Goal: Task Accomplishment & Management: Manage account settings

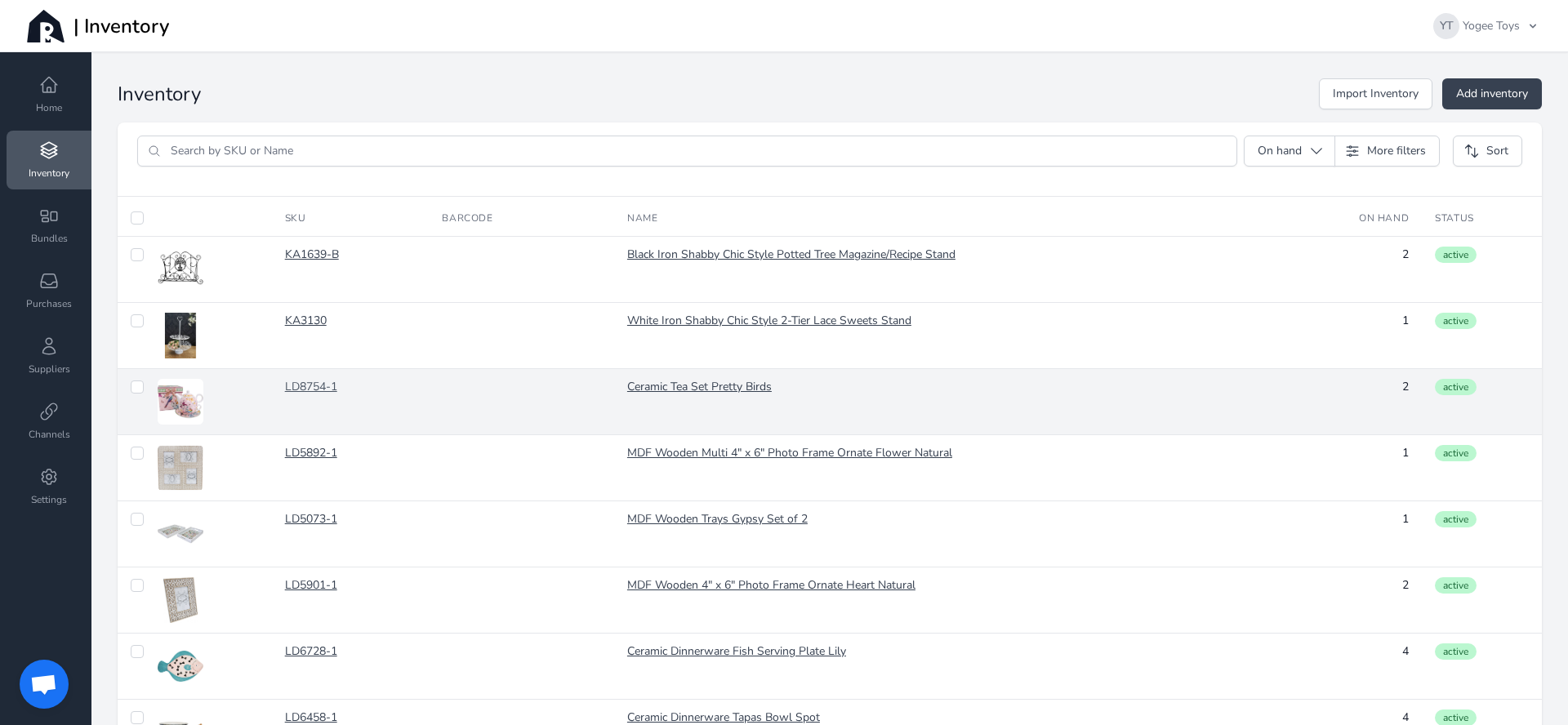
click at [313, 389] on link "LD8754-1" at bounding box center [351, 387] width 132 height 16
checkbox input "false"
checkbox input "true"
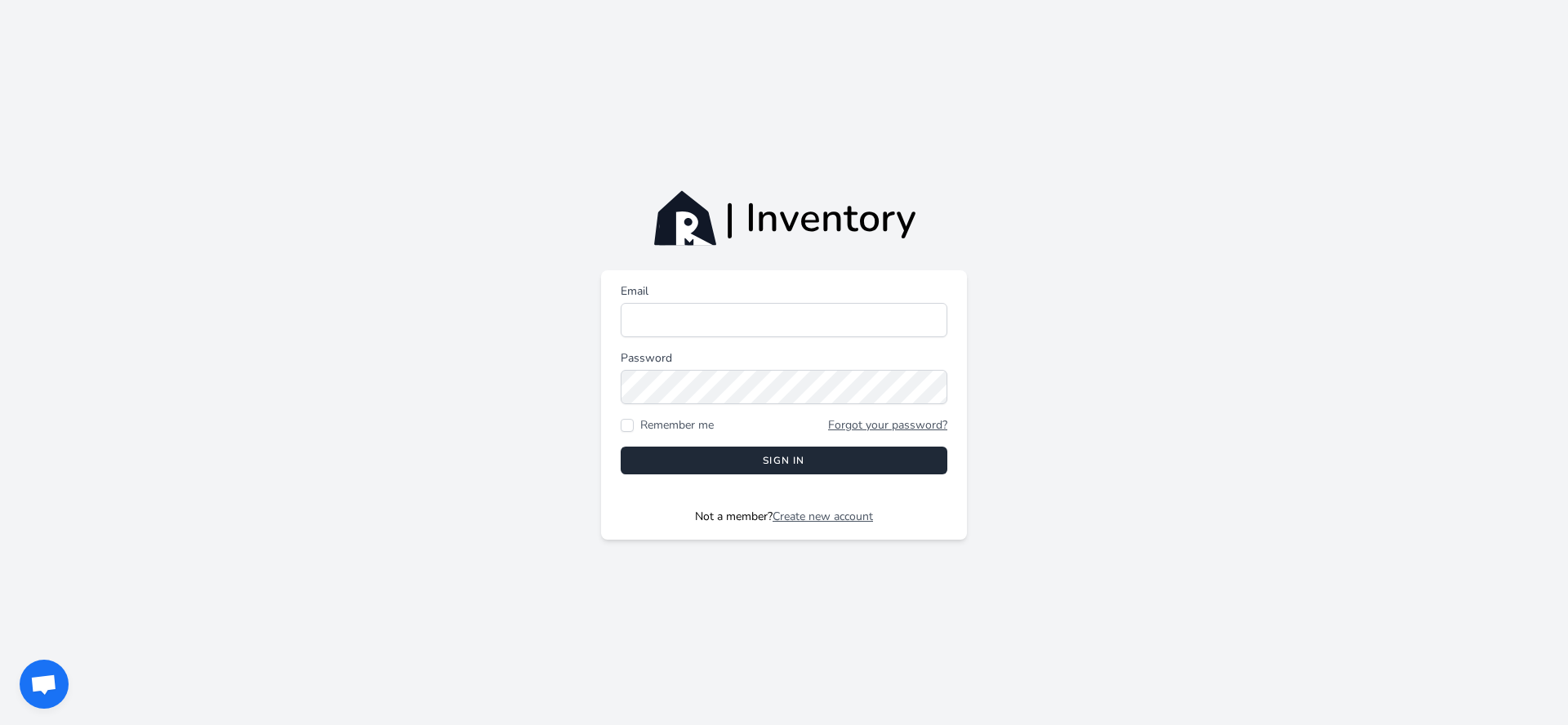
click at [351, 375] on div "Email Password Remember me Forgot your password? Sign in Not a member? Create n…" at bounding box center [784, 395] width 1568 height 289
click at [881, 330] on input "Email" at bounding box center [784, 320] width 326 height 35
click at [777, 334] on input "[EMAIL_ADDRESS][DOMAIN_NAME]" at bounding box center [784, 320] width 326 height 35
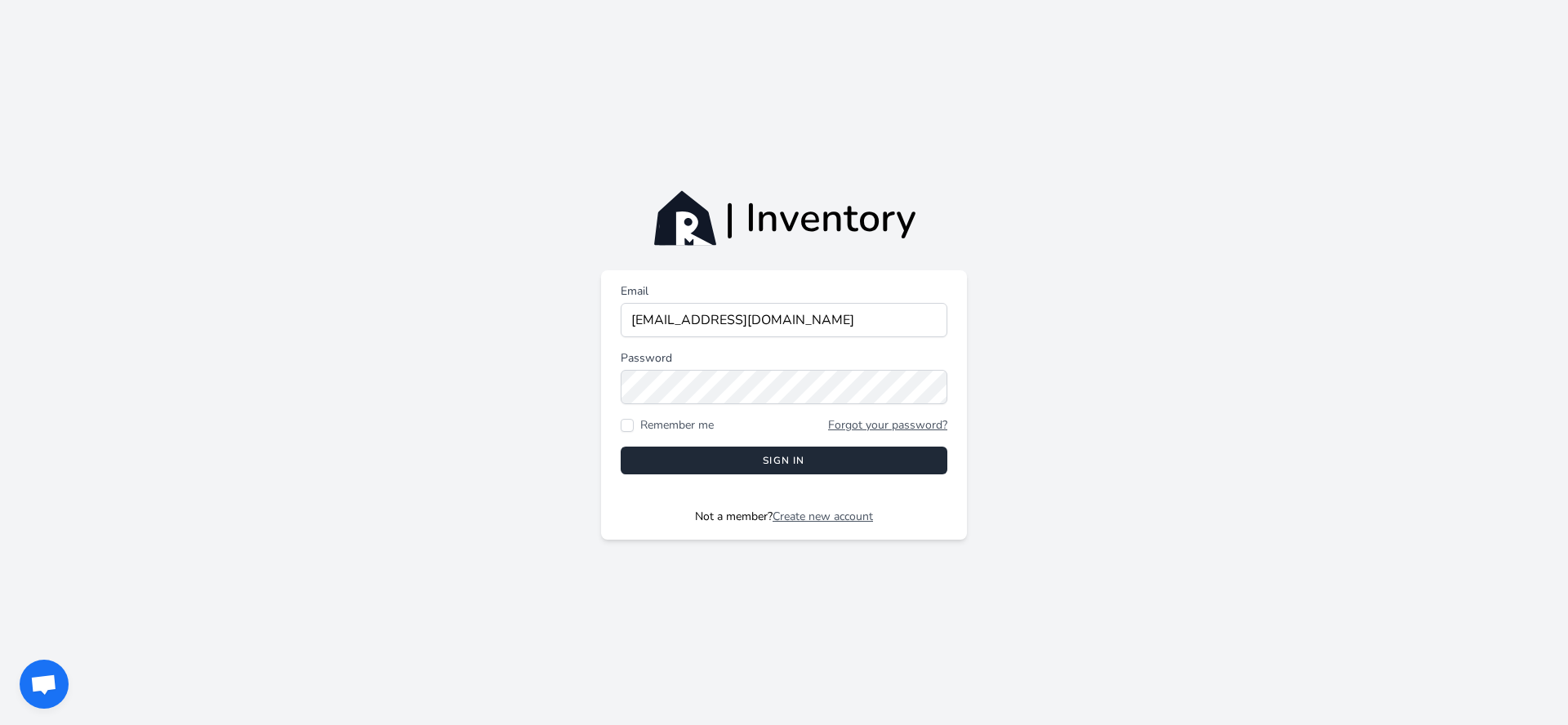
click at [399, 177] on div "| Inventory Email [EMAIL_ADDRESS][DOMAIN_NAME] Password Remember me Forgot your…" at bounding box center [784, 362] width 1568 height 725
click at [785, 335] on input "[EMAIL_ADDRESS][DOMAIN_NAME]" at bounding box center [784, 320] width 326 height 35
click at [786, 327] on input "[EMAIL_ADDRESS][DOMAIN_NAME]" at bounding box center [784, 320] width 326 height 35
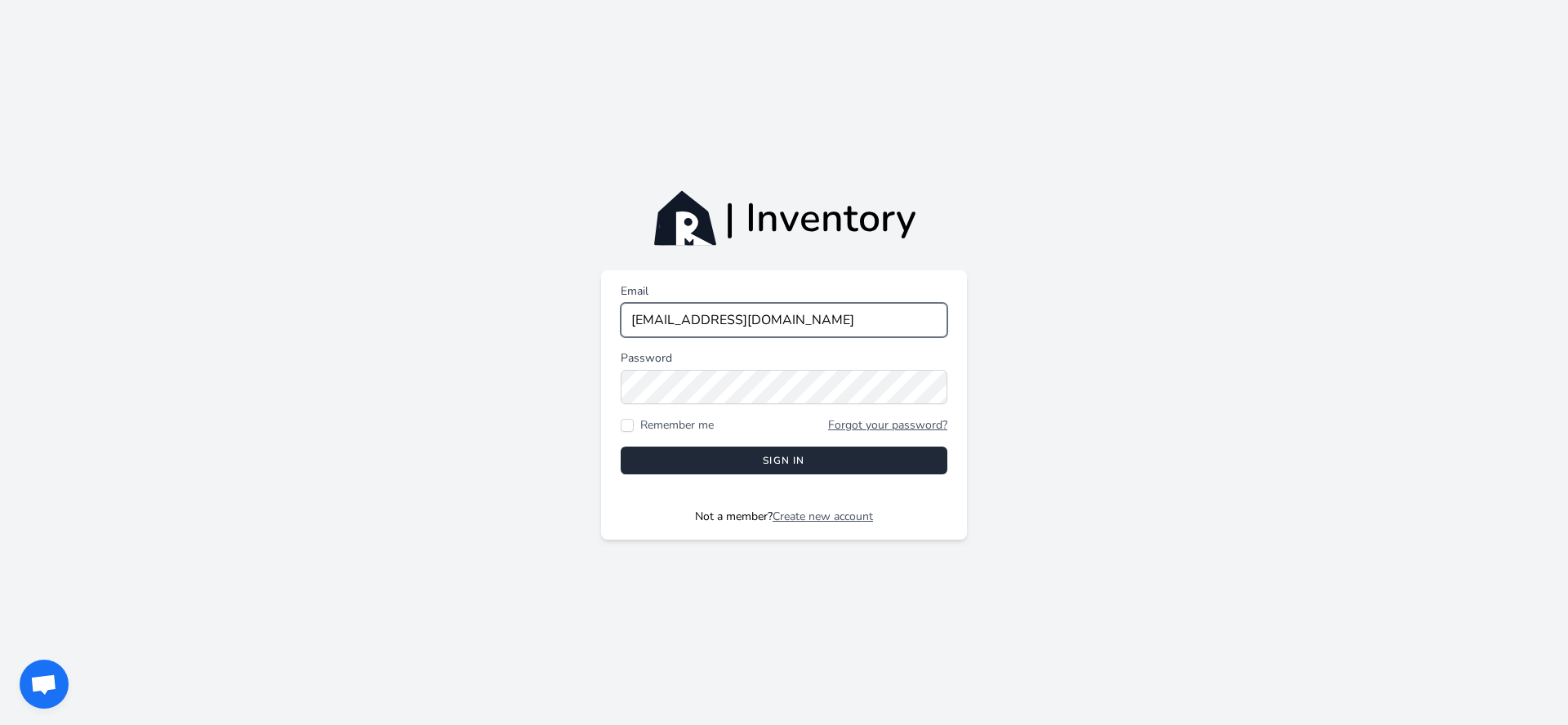
drag, startPoint x: 676, startPoint y: 320, endPoint x: 824, endPoint y: 328, distance: 148.2
click at [824, 328] on input "[EMAIL_ADDRESS][DOMAIN_NAME]" at bounding box center [784, 320] width 326 height 35
click at [1093, 213] on div "| Inventory Email simpeil Password Remember me Forgot your password? Sign in No…" at bounding box center [784, 362] width 1568 height 725
click at [697, 320] on input "simpeil" at bounding box center [784, 320] width 326 height 35
type input "[EMAIL_ADDRESS][DOMAIN_NAME]"
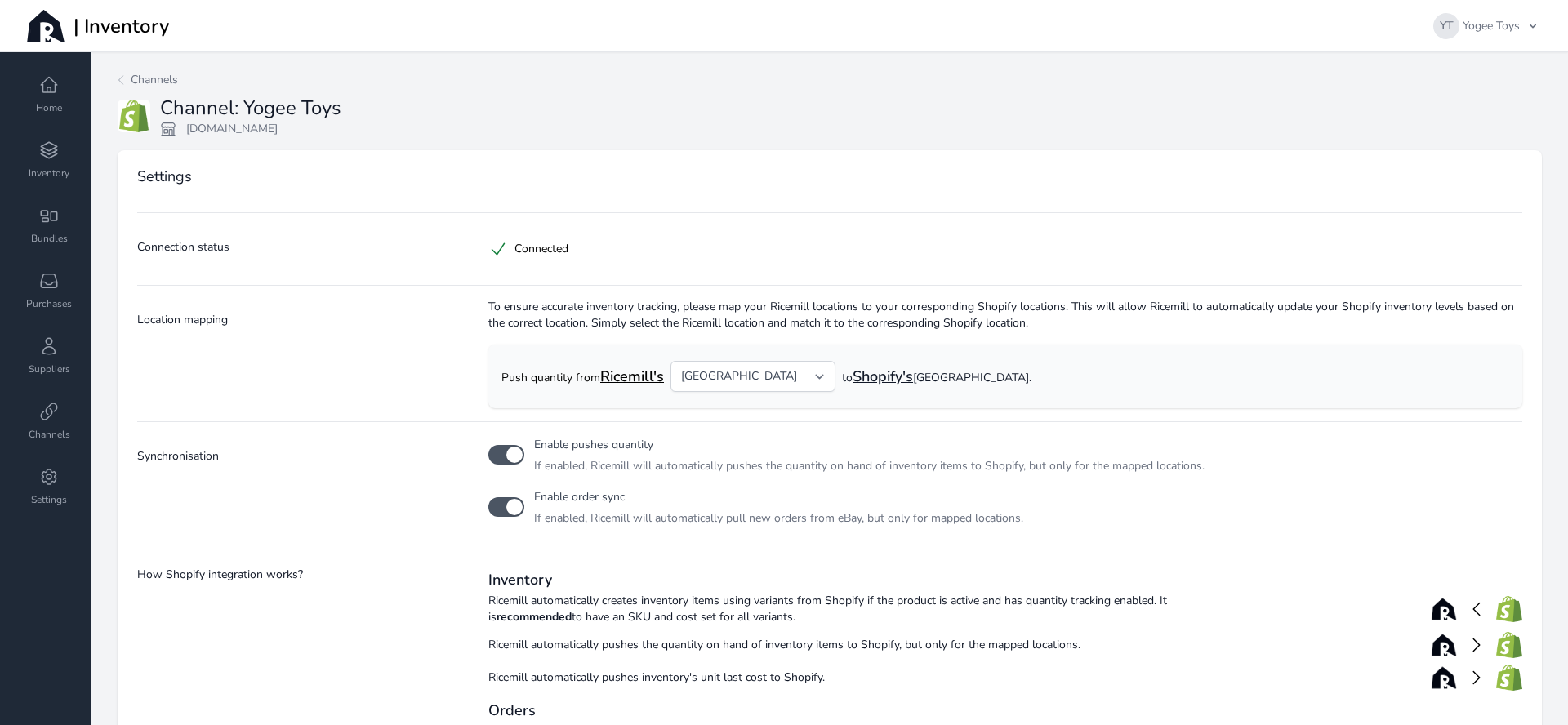
select select "12"
click at [56, 167] on span "Inventory" at bounding box center [49, 173] width 41 height 13
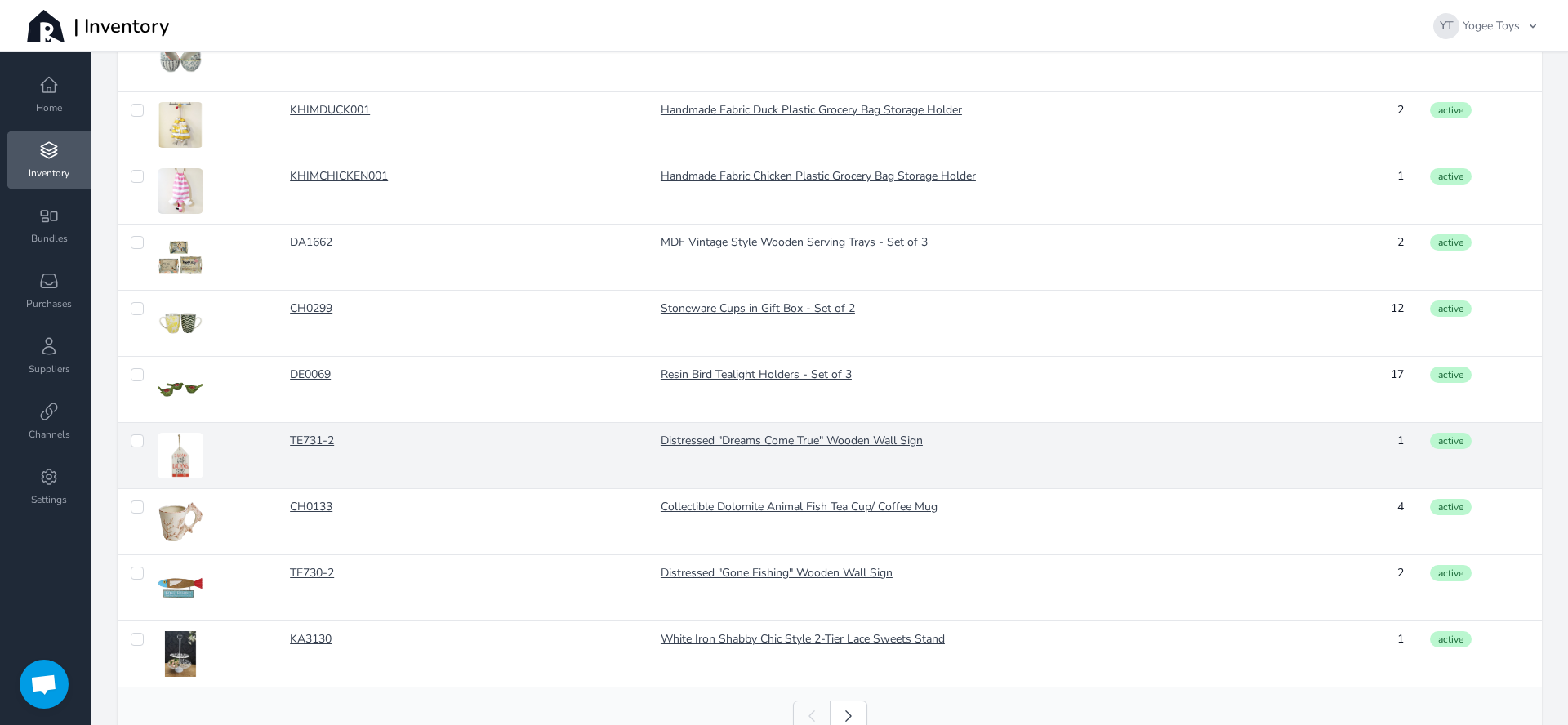
scroll to position [1242, 0]
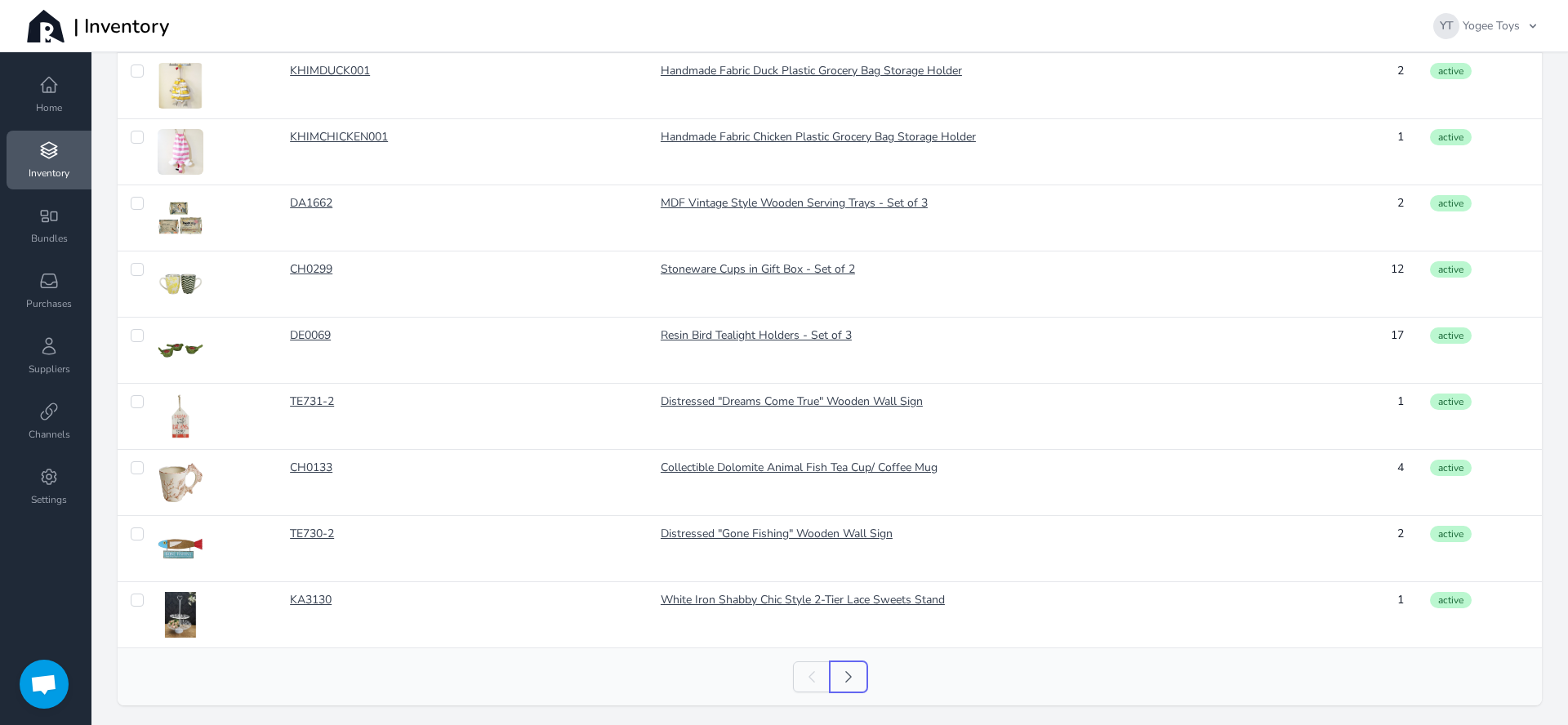
click at [853, 685] on link "Next" at bounding box center [849, 677] width 38 height 31
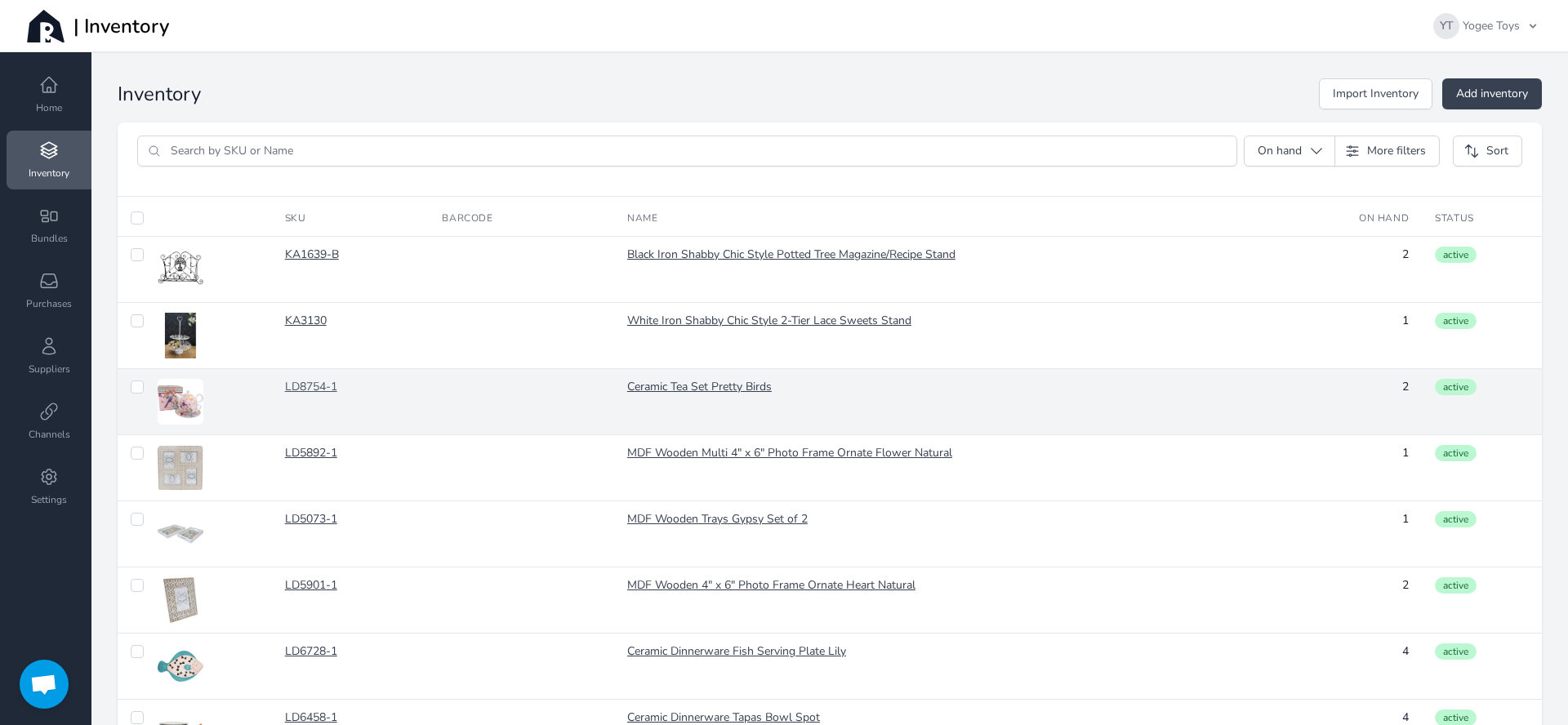
click at [314, 386] on link "LD8754-1" at bounding box center [351, 387] width 132 height 16
checkbox input "false"
checkbox input "true"
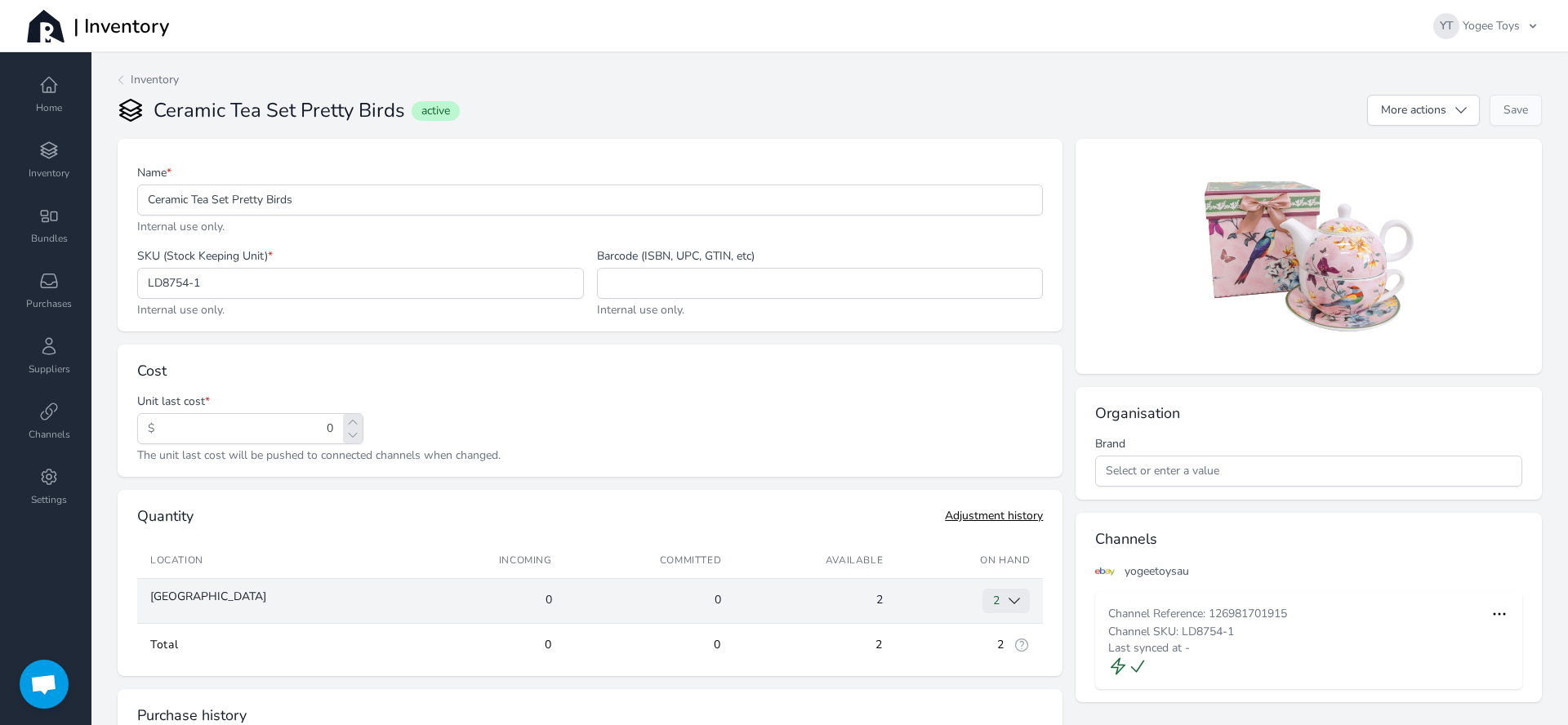
click at [1010, 601] on icon "button" at bounding box center [1015, 601] width 11 height 5
click at [1008, 678] on icon at bounding box center [1013, 675] width 10 height 10
type input "-1"
type input "1"
click at [1008, 678] on icon at bounding box center [1013, 675] width 10 height 10
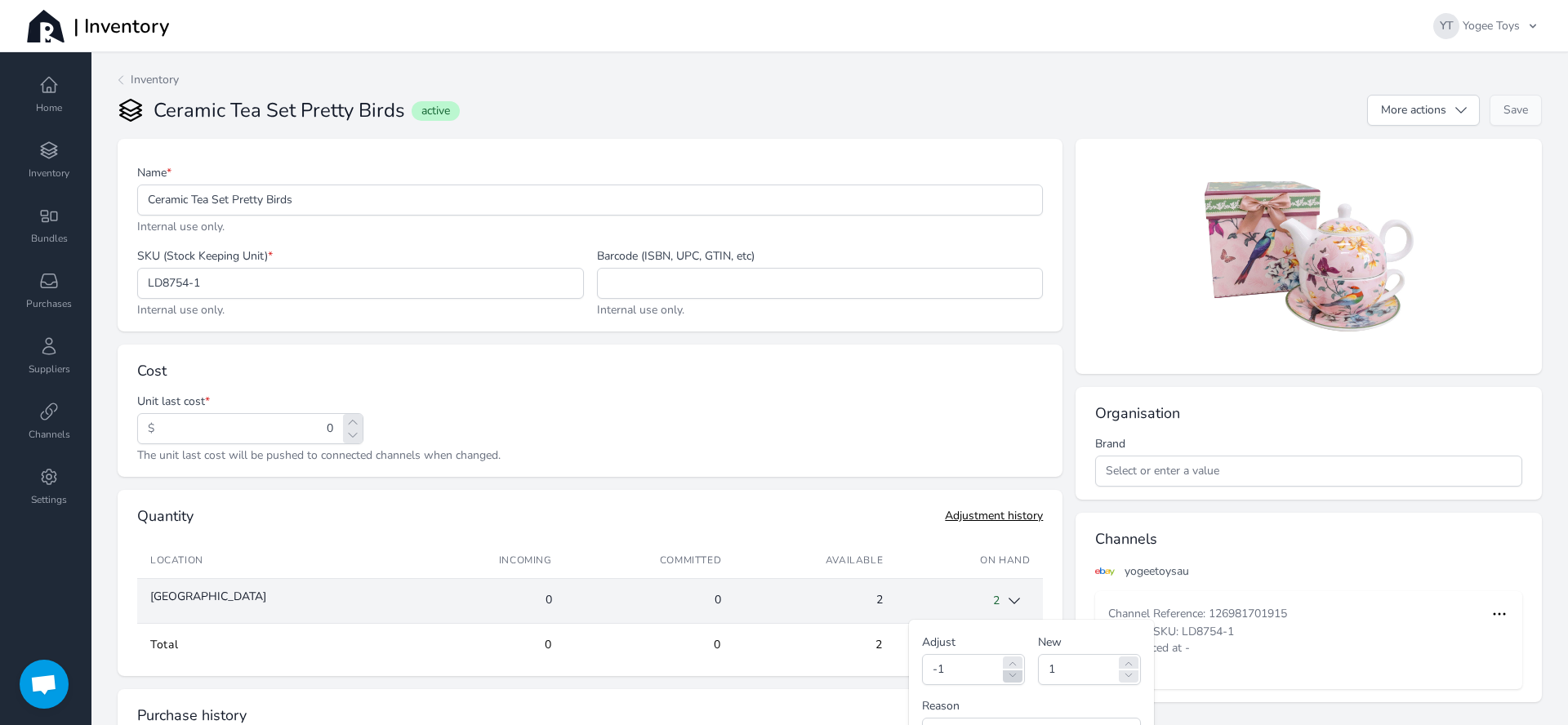
type input "-2"
type input "0"
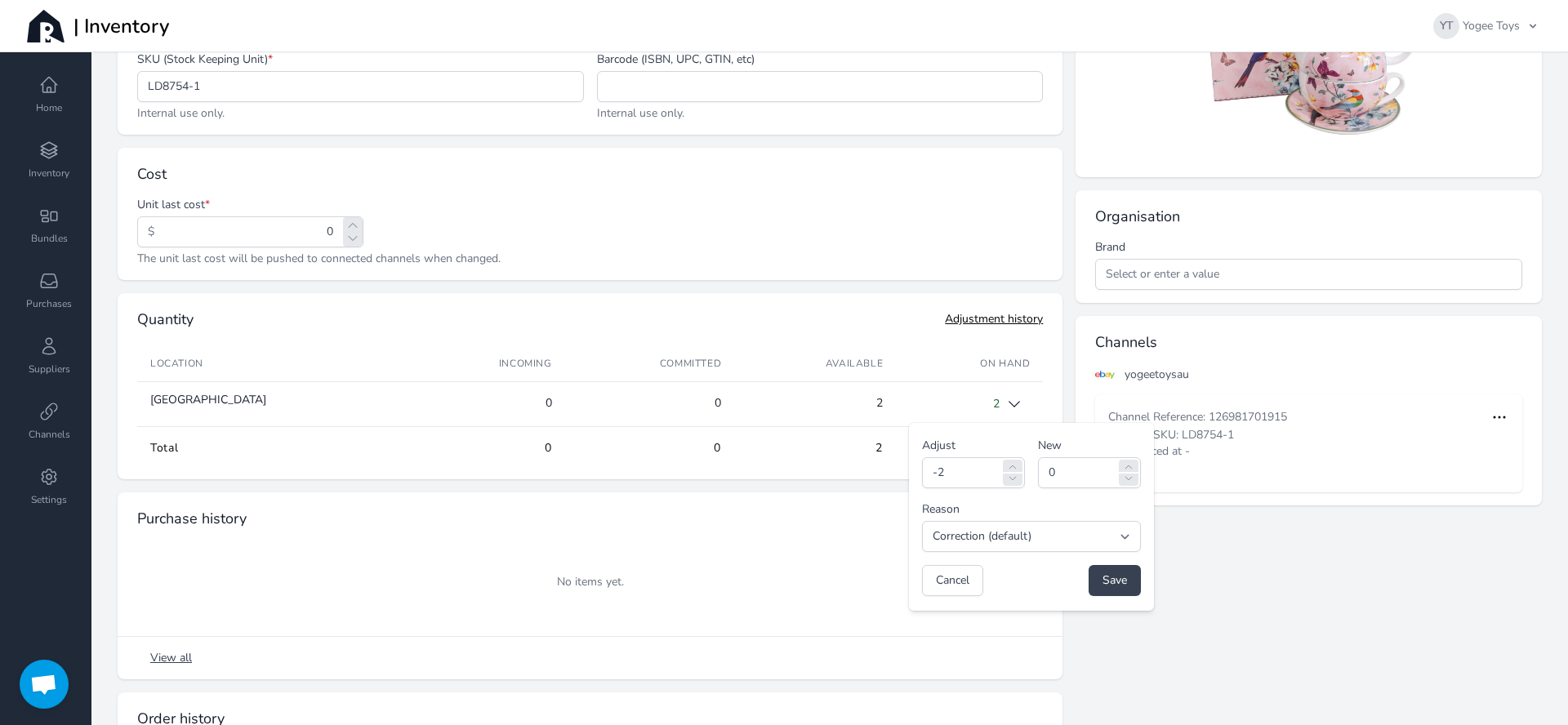
scroll to position [207, 0]
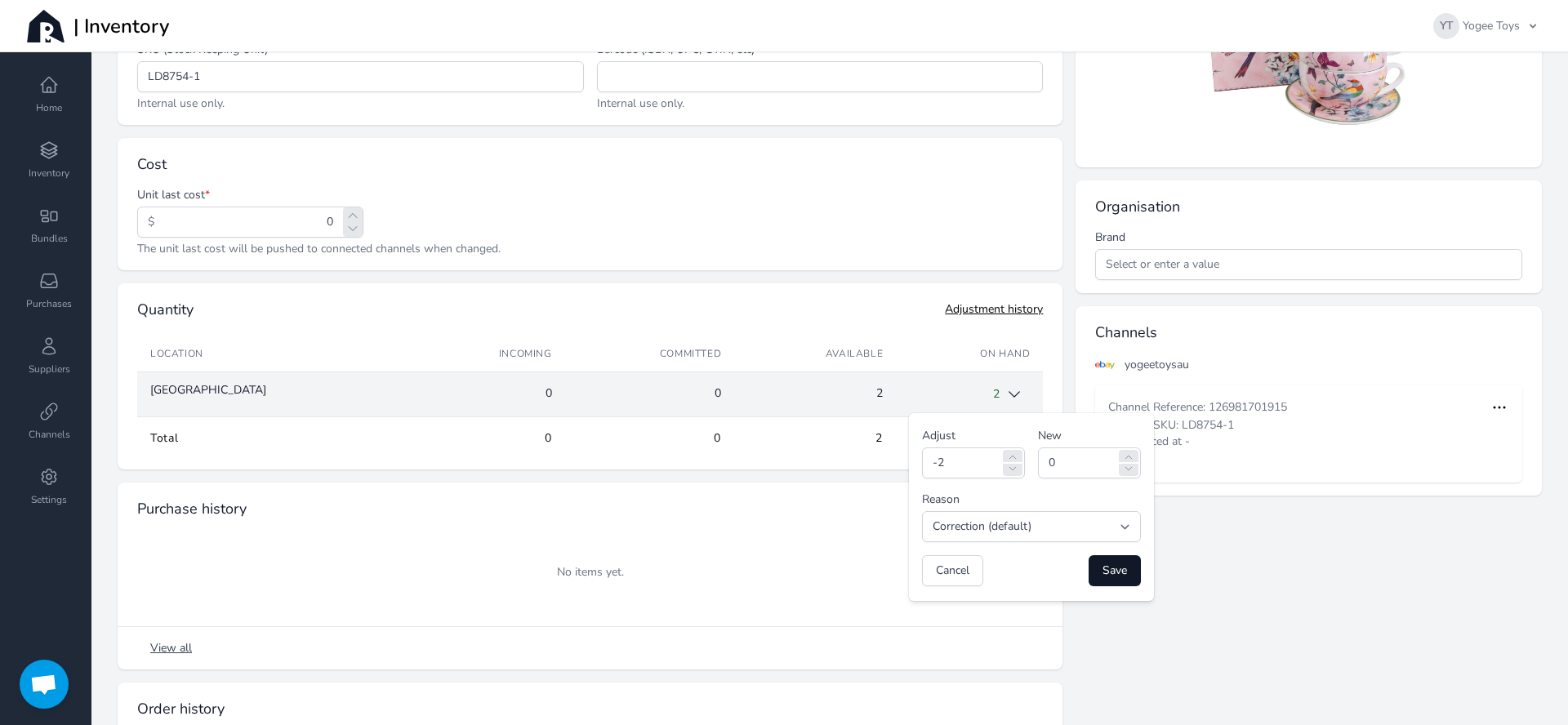
click at [1089, 580] on button "Save" at bounding box center [1115, 571] width 52 height 31
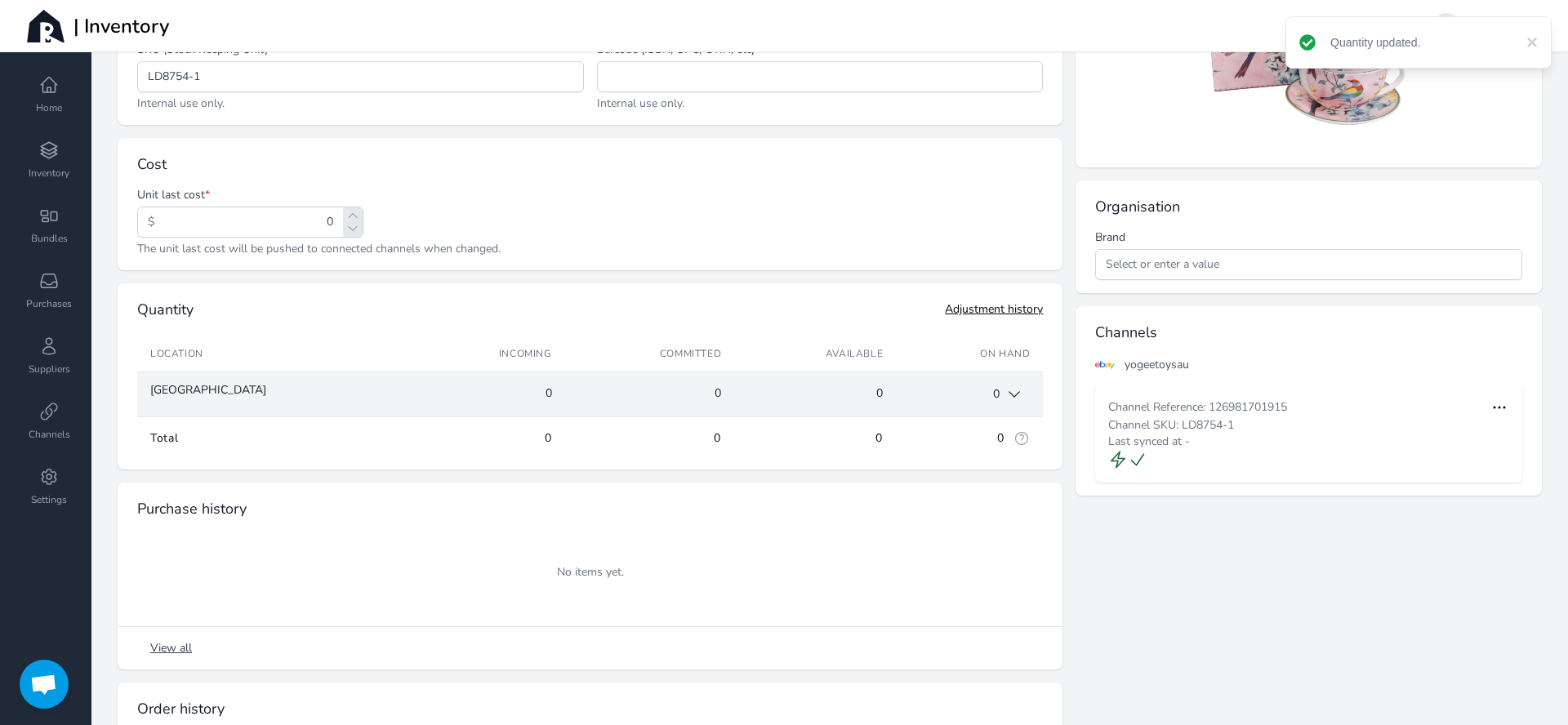
scroll to position [0, 0]
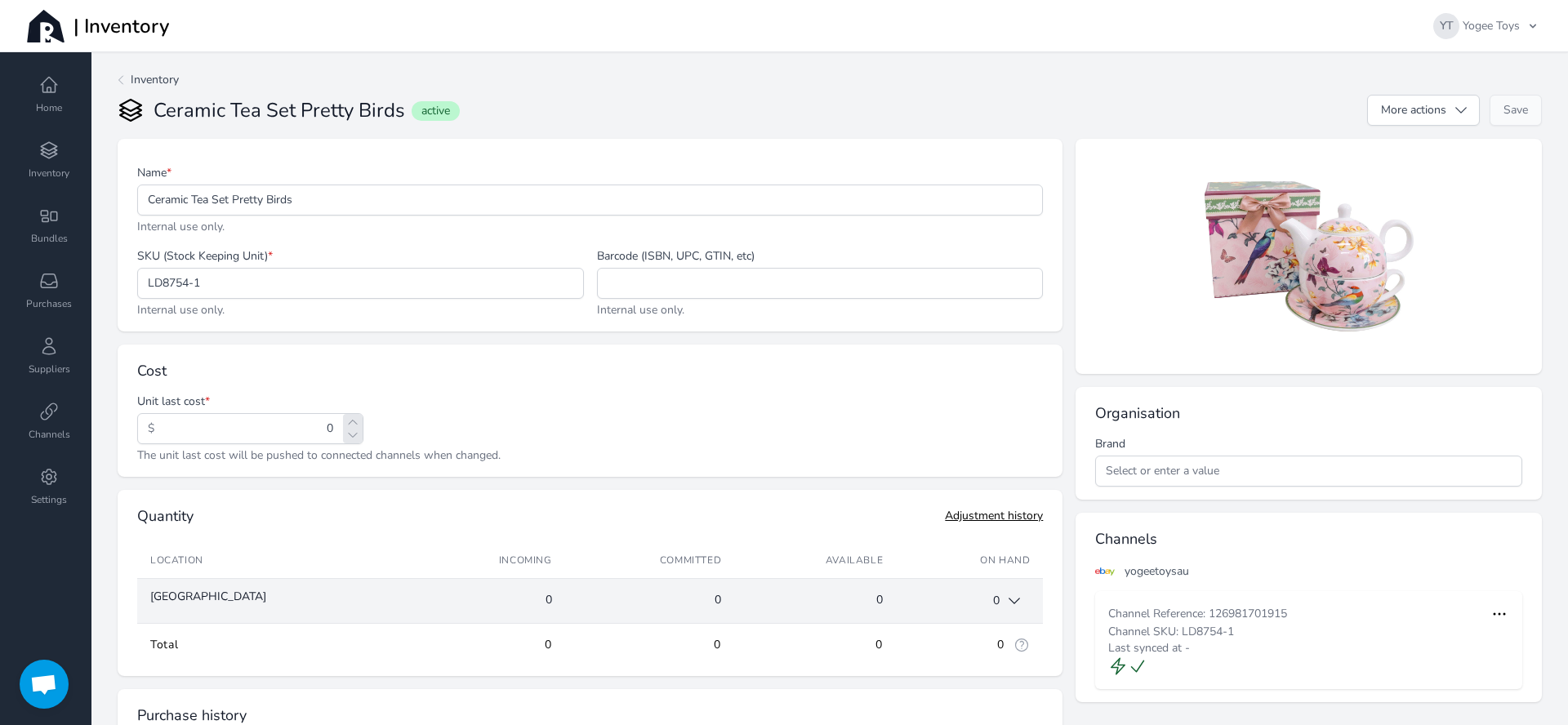
click at [143, 73] on span "Inventory" at bounding box center [155, 80] width 48 height 16
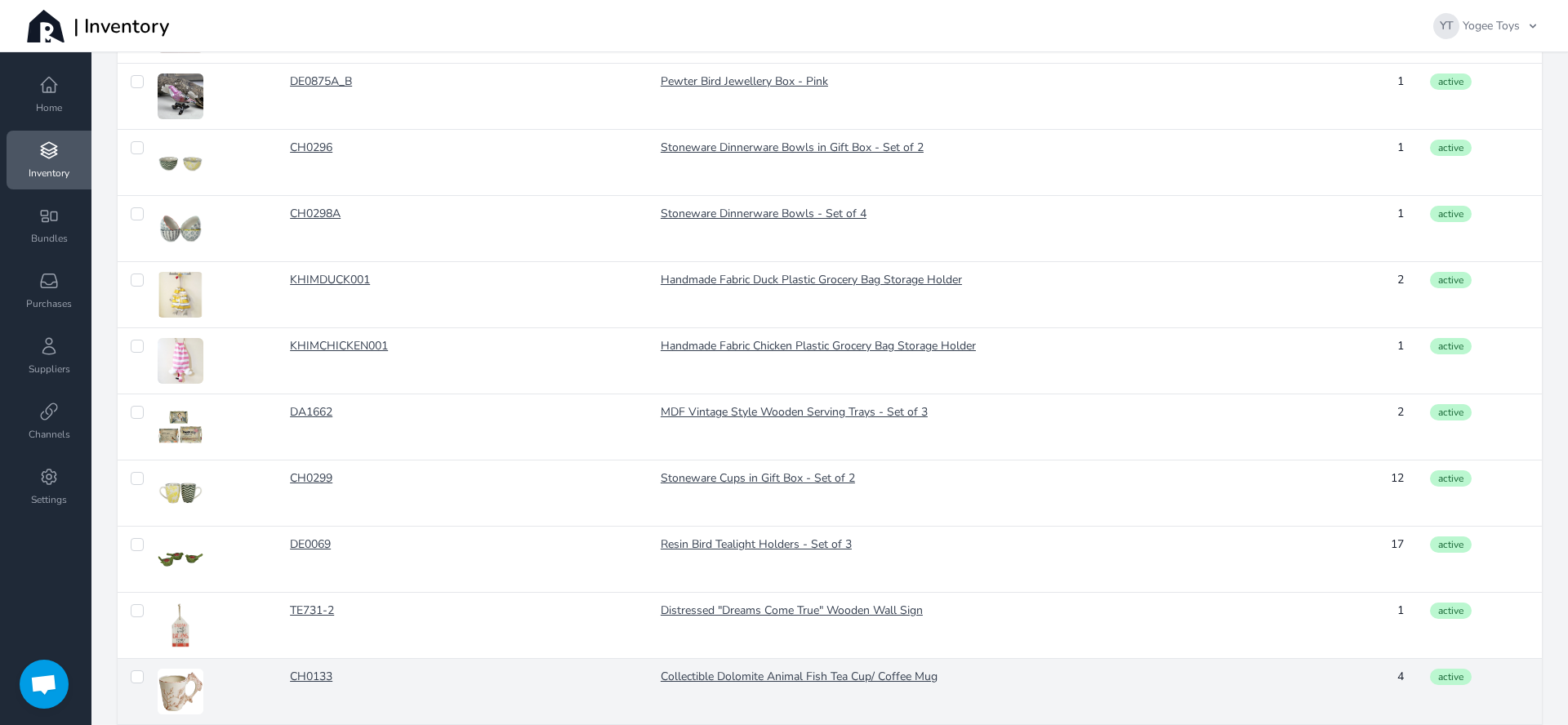
scroll to position [1242, 0]
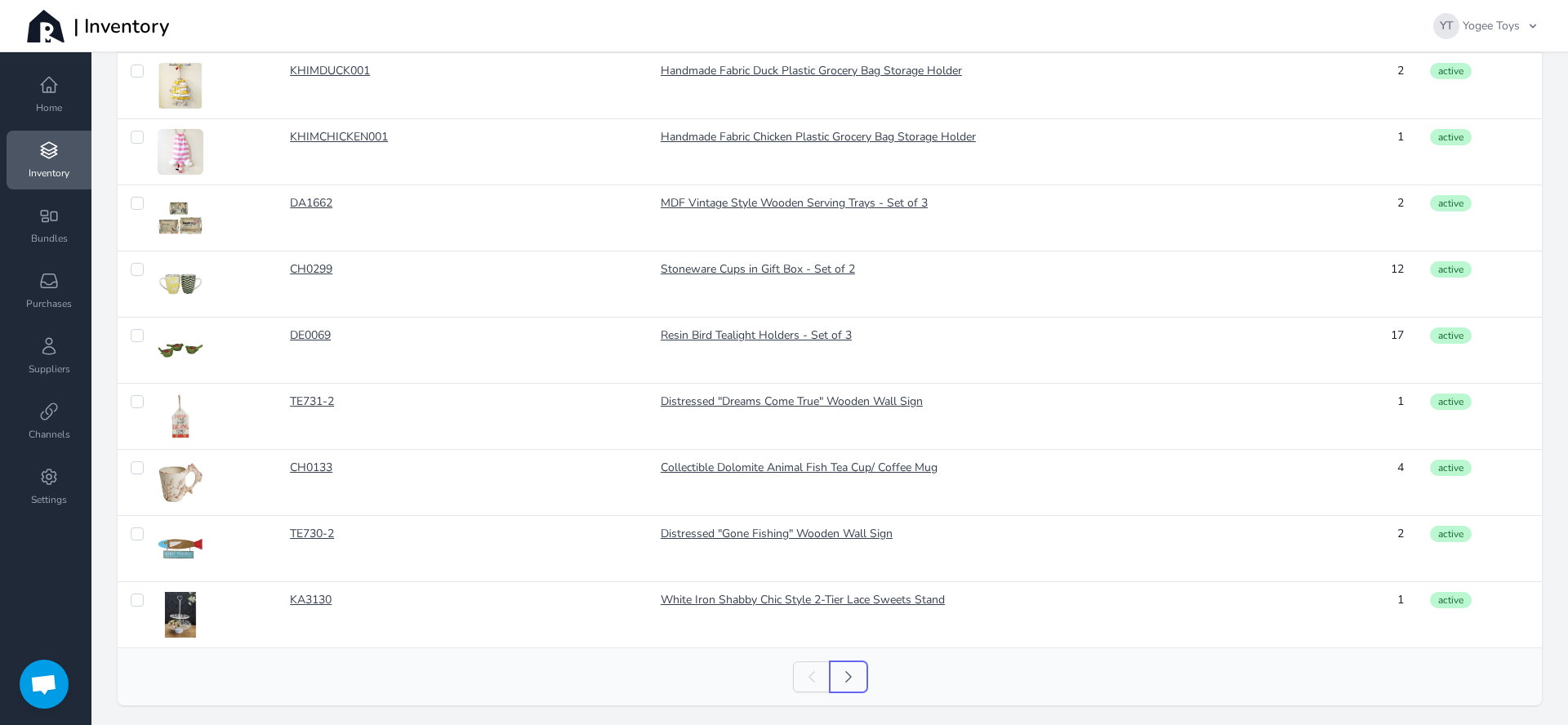
click at [838, 666] on link "Next" at bounding box center [849, 677] width 38 height 31
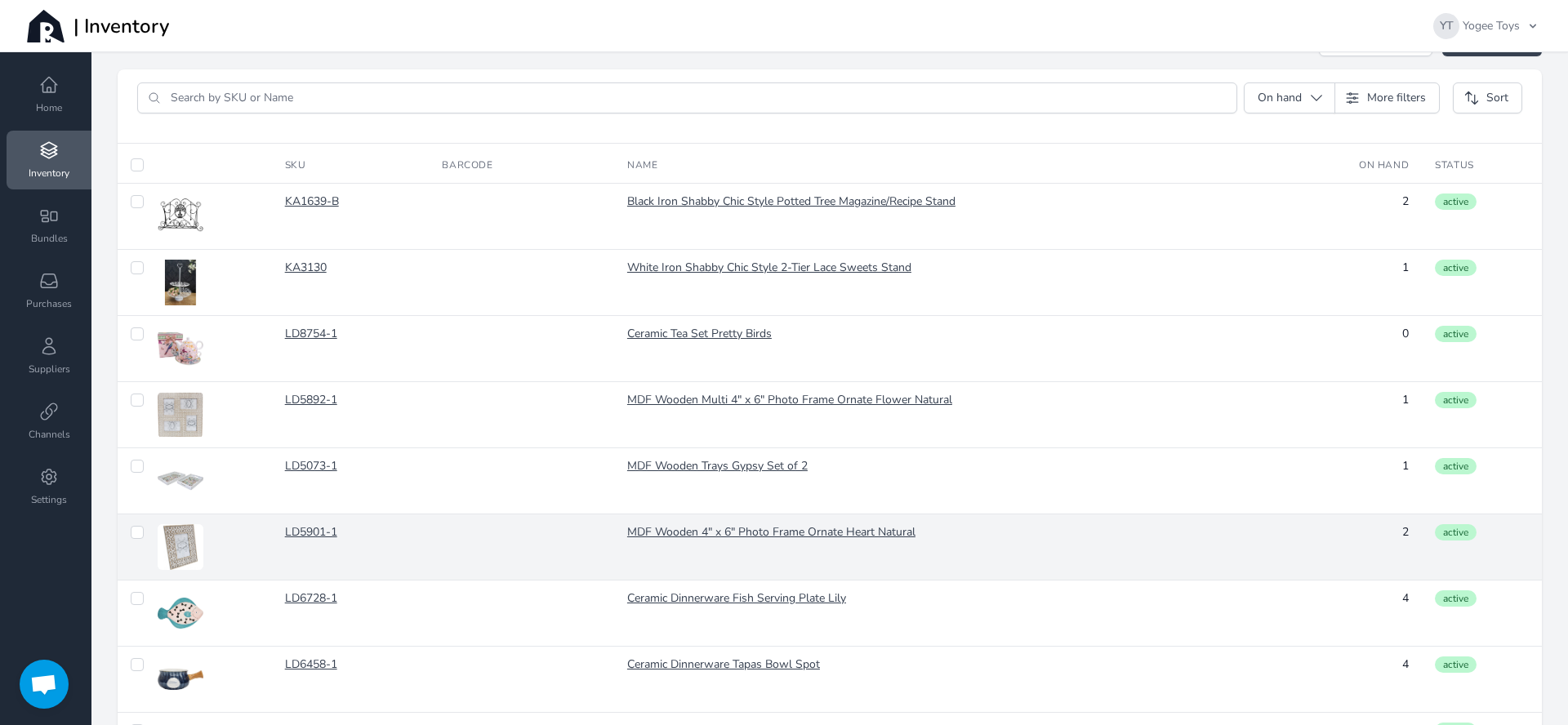
scroll to position [94, 0]
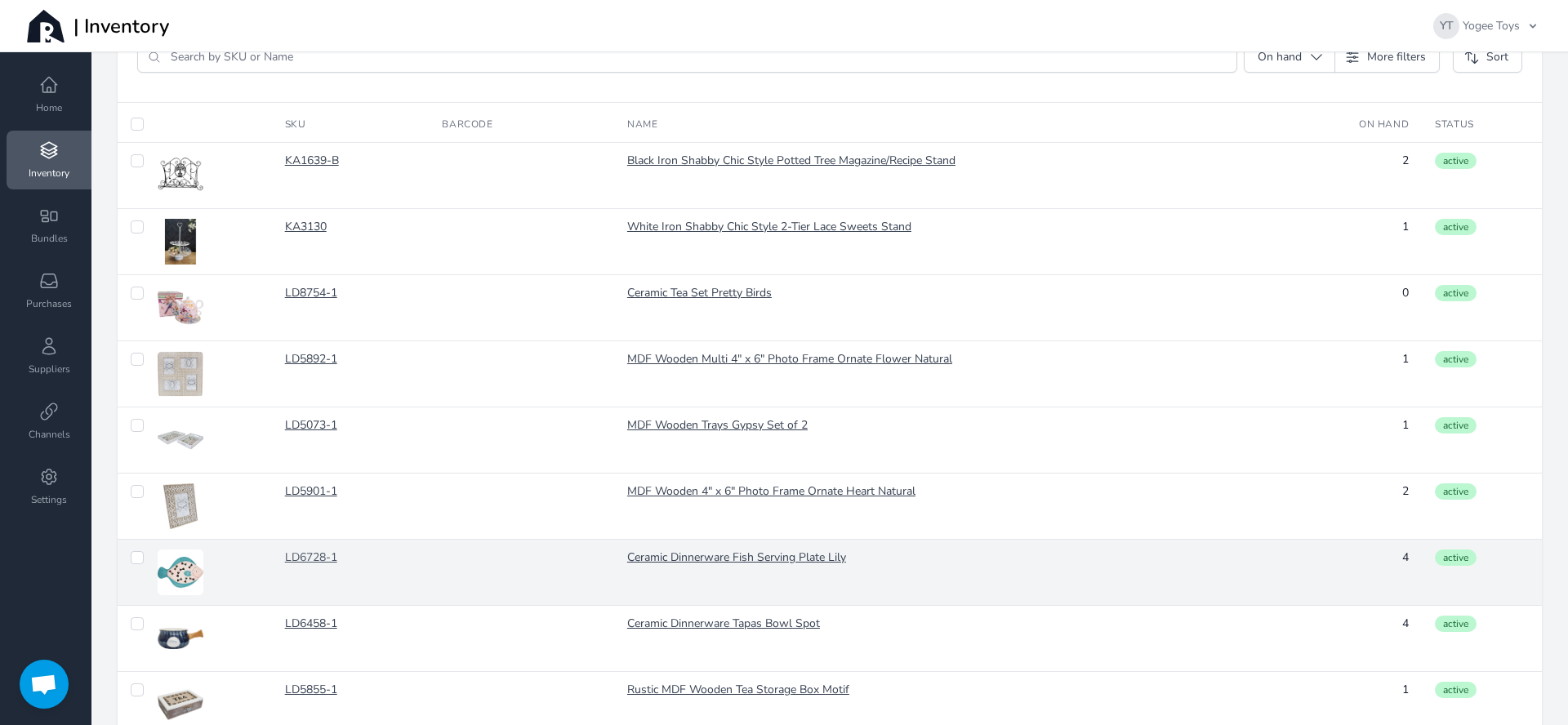
click at [324, 558] on link "LD6728-1" at bounding box center [351, 558] width 132 height 16
checkbox input "false"
checkbox input "true"
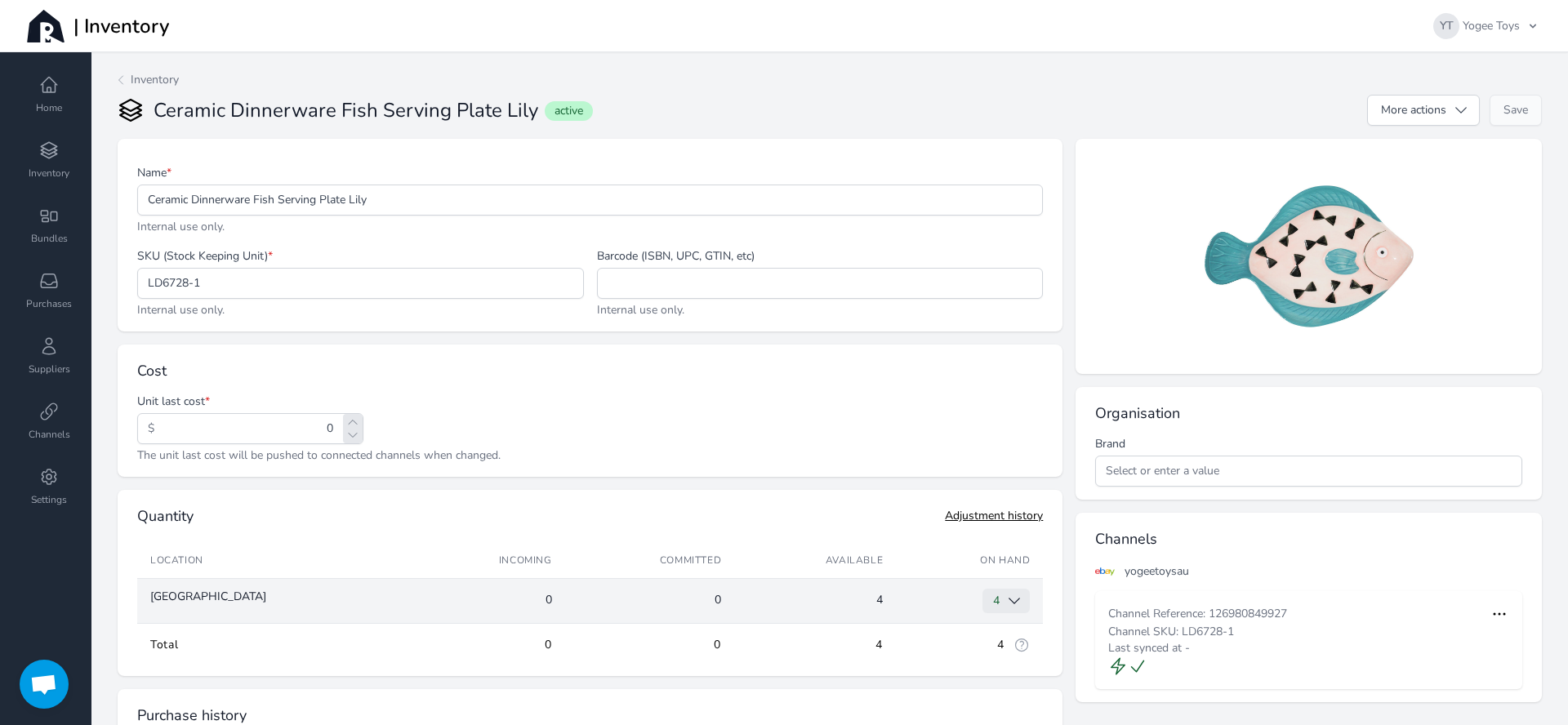
click at [1007, 597] on icon "button" at bounding box center [1015, 601] width 16 height 16
click at [1003, 681] on div at bounding box center [1013, 676] width 20 height 12
type input "-1"
type input "3"
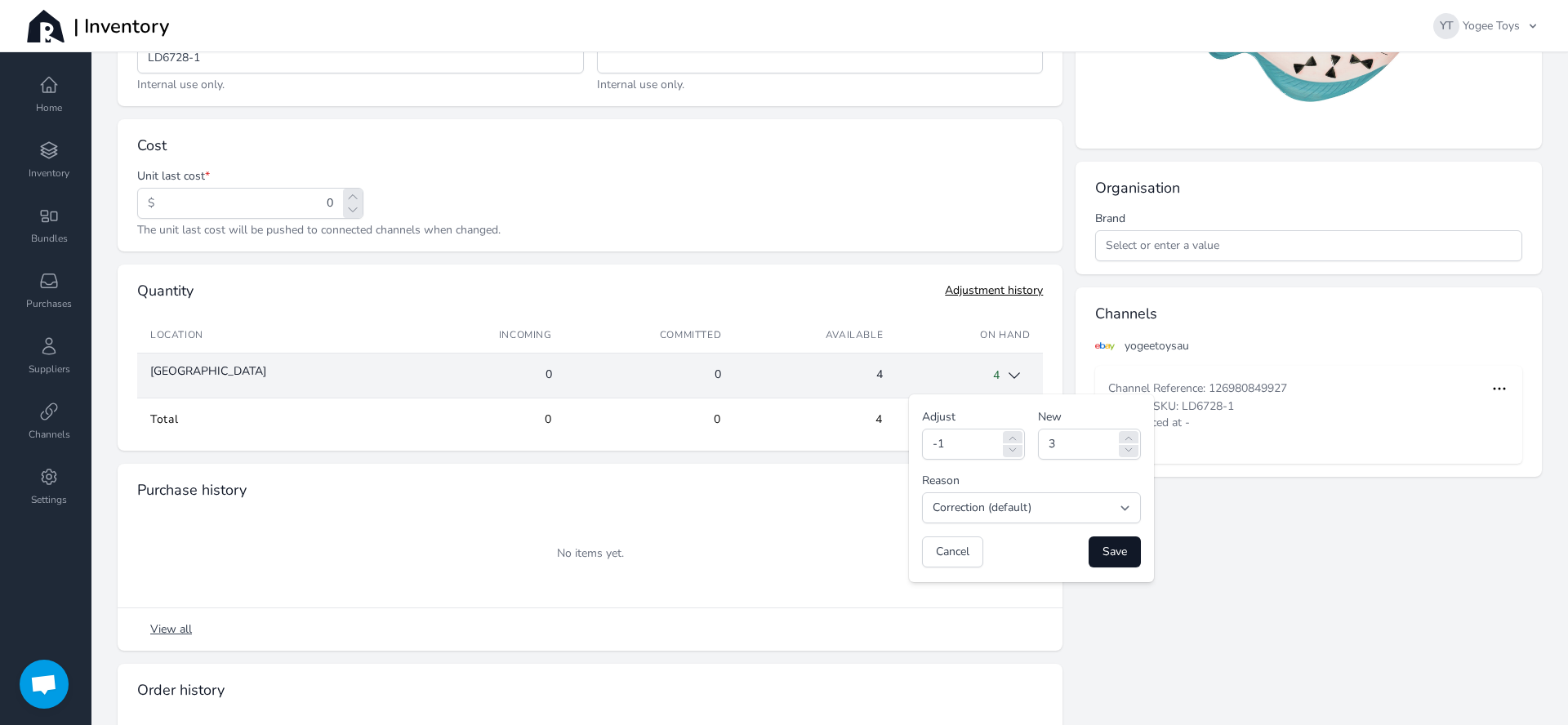
click at [1089, 560] on button "Save" at bounding box center [1115, 552] width 52 height 31
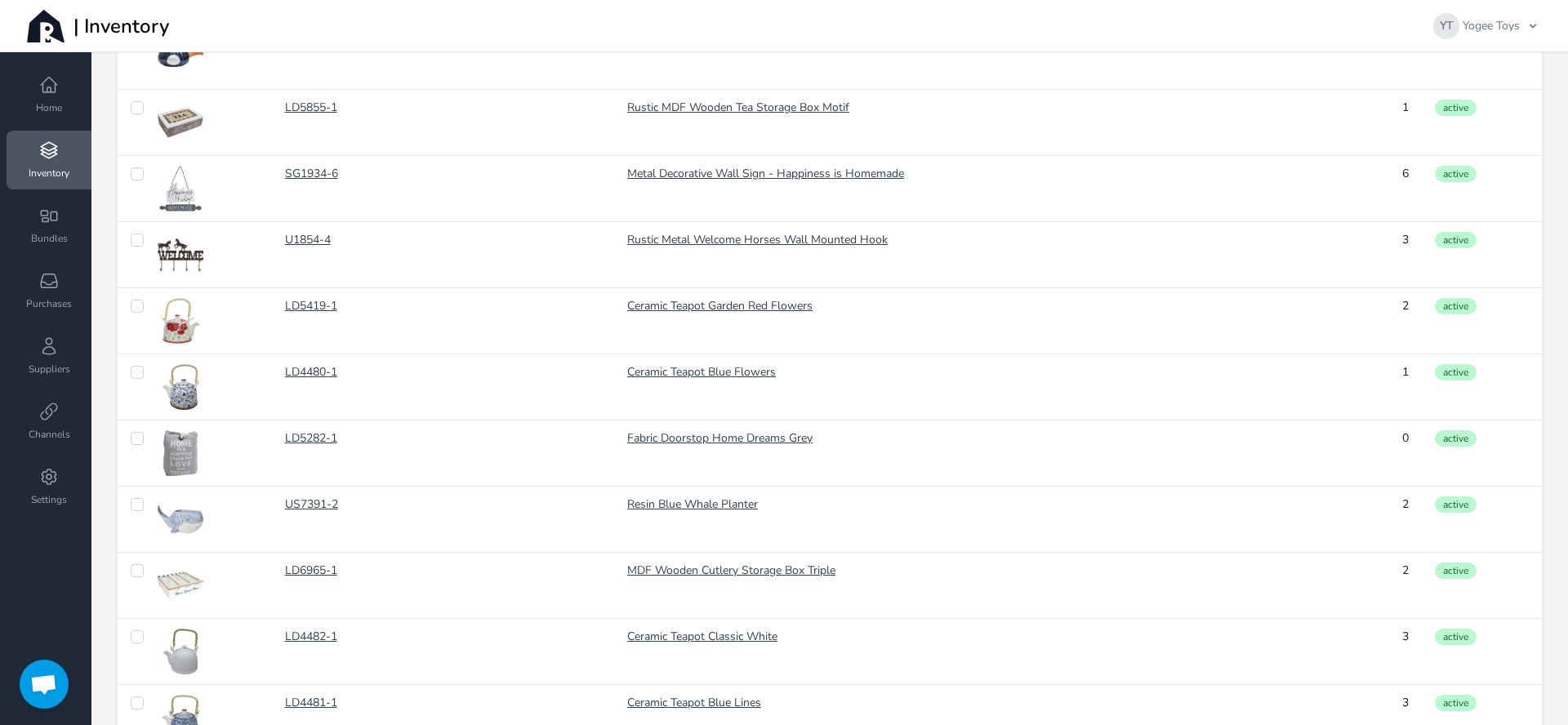
scroll to position [901, 0]
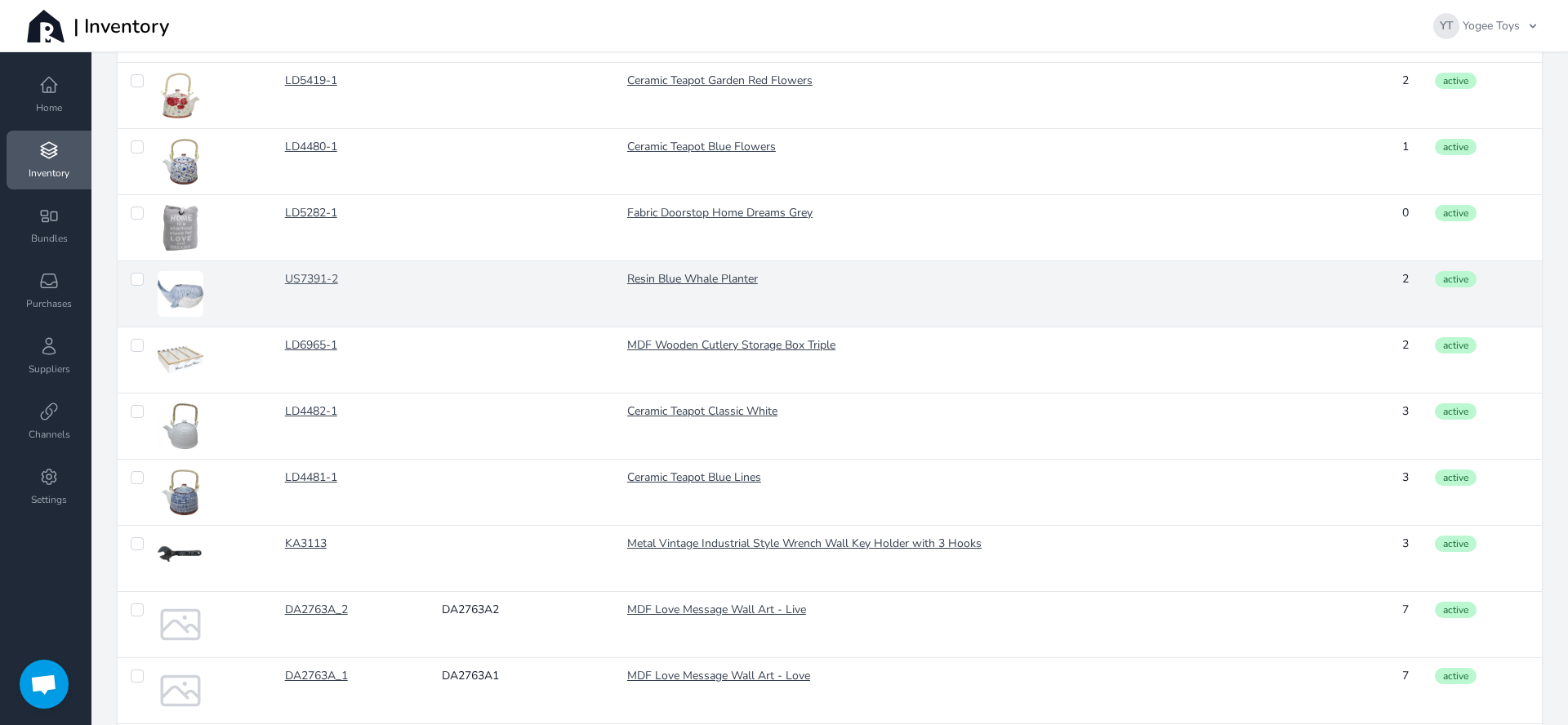
click at [328, 282] on link "US7391-2" at bounding box center [351, 279] width 132 height 16
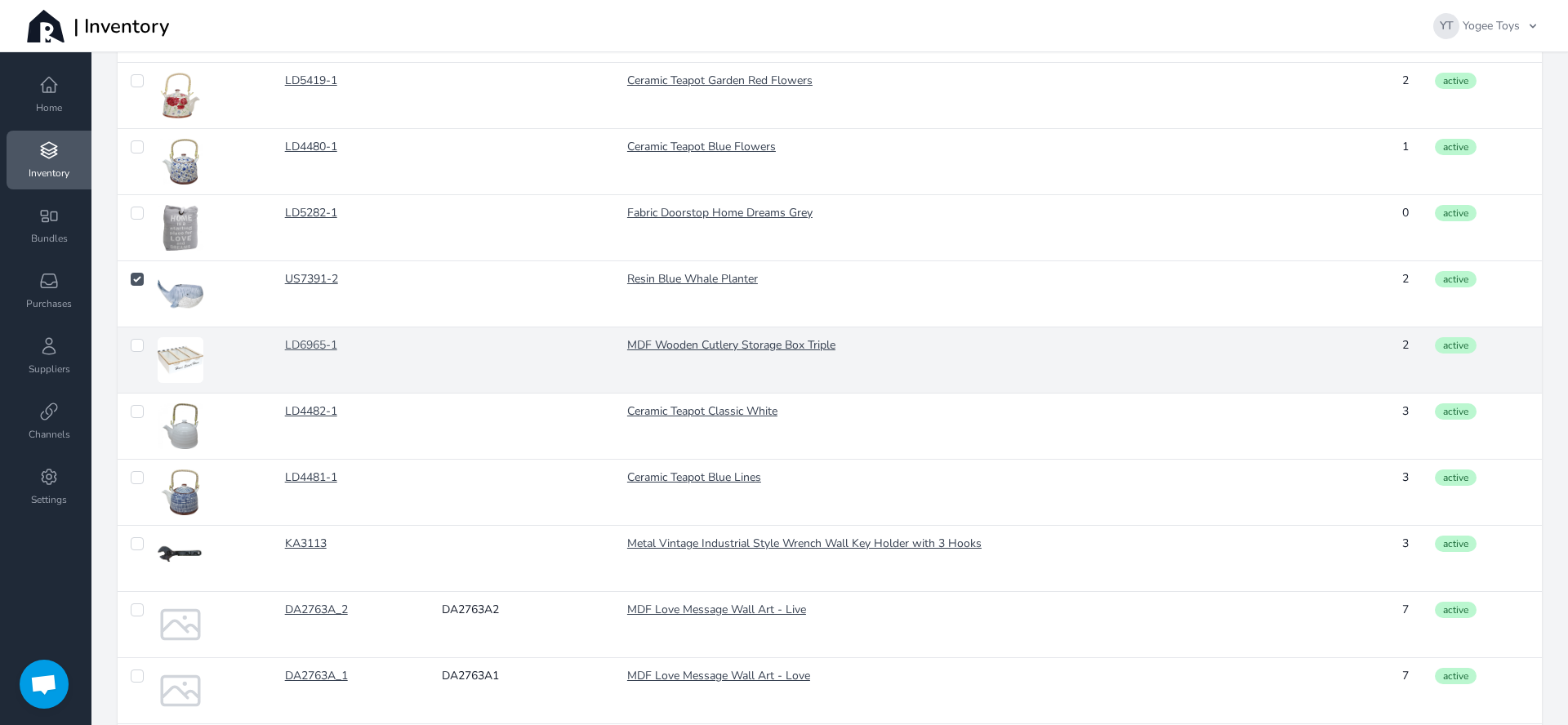
checkbox input "false"
checkbox input "true"
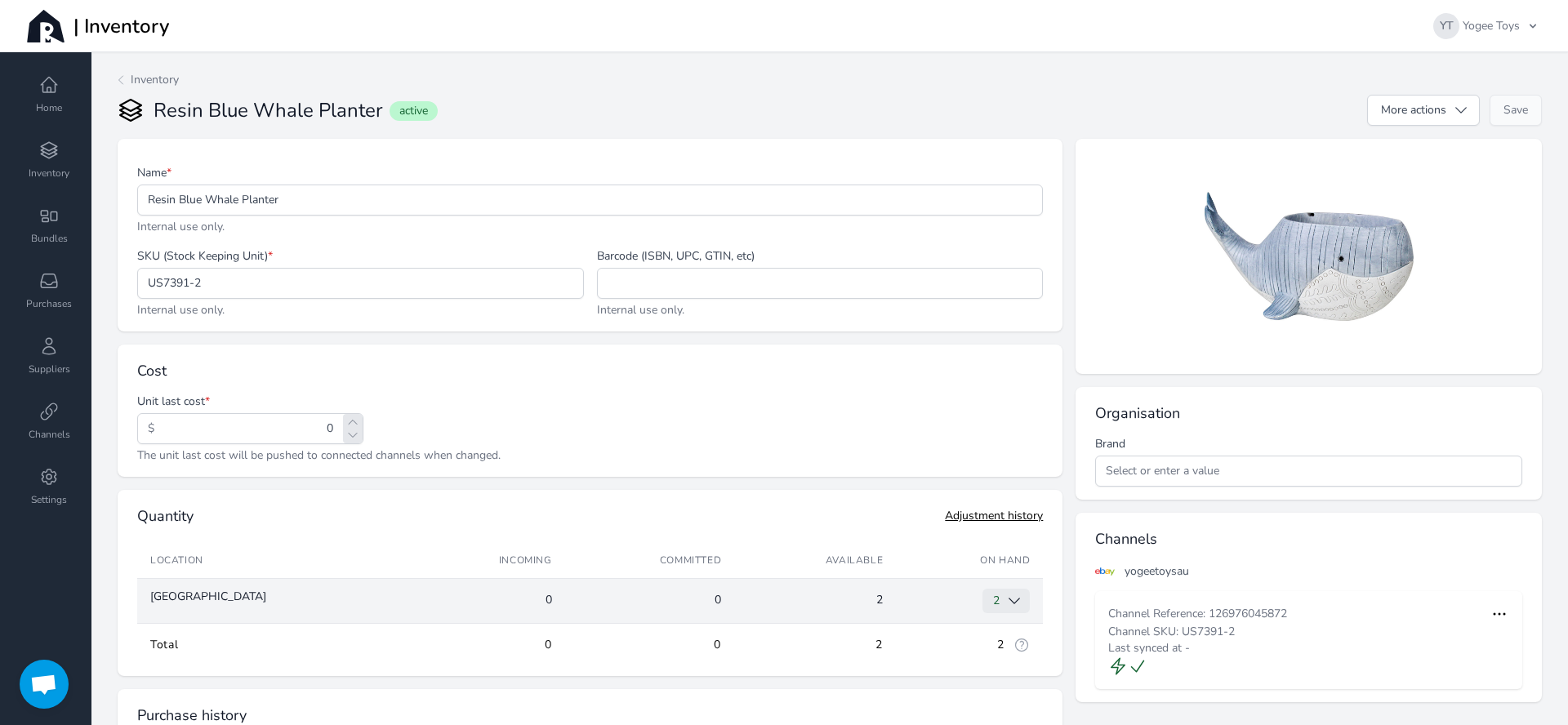
click at [993, 596] on span "2" at bounding box center [997, 600] width 7 height 16
click at [1008, 674] on icon at bounding box center [1013, 675] width 10 height 10
type input "-1"
type input "1"
click at [1008, 674] on icon at bounding box center [1013, 675] width 10 height 10
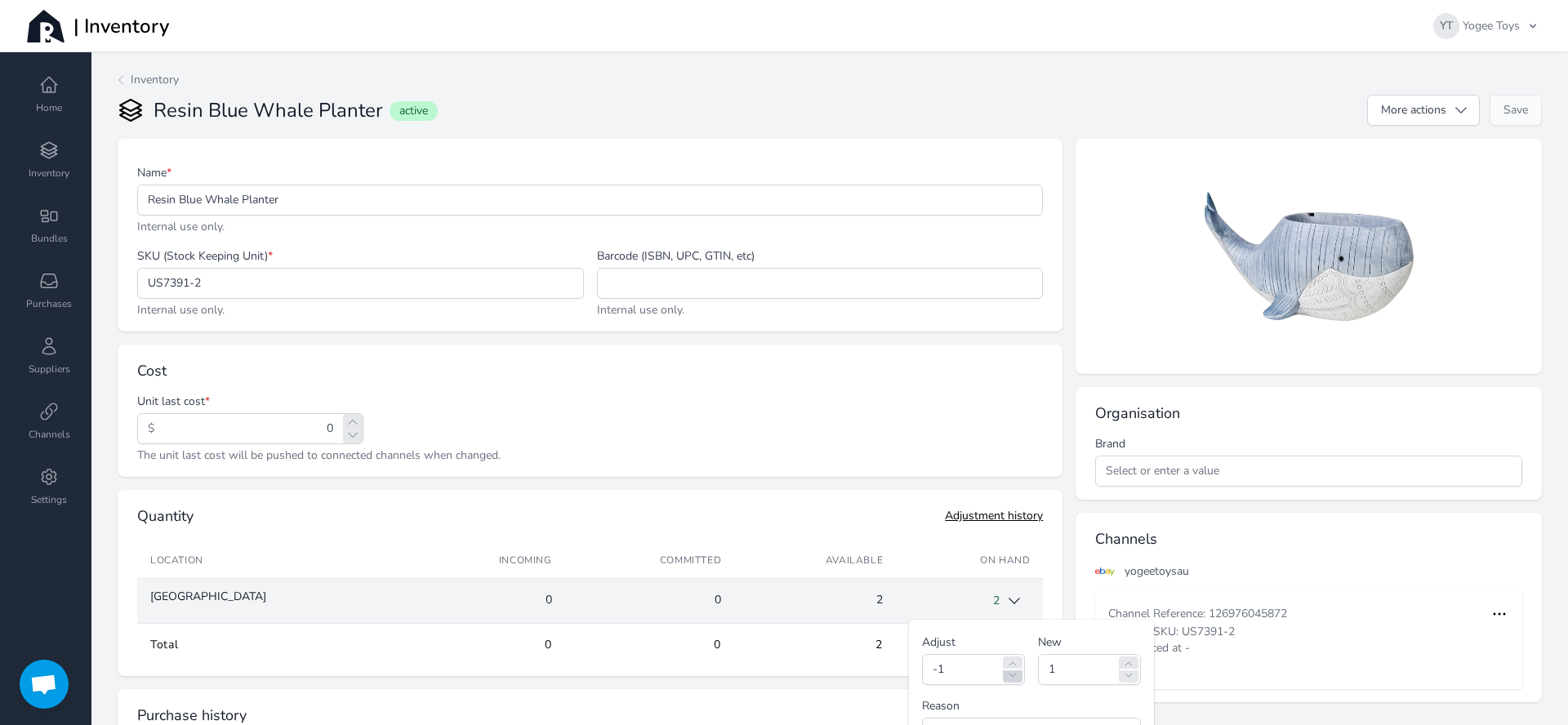
type input "-2"
type input "0"
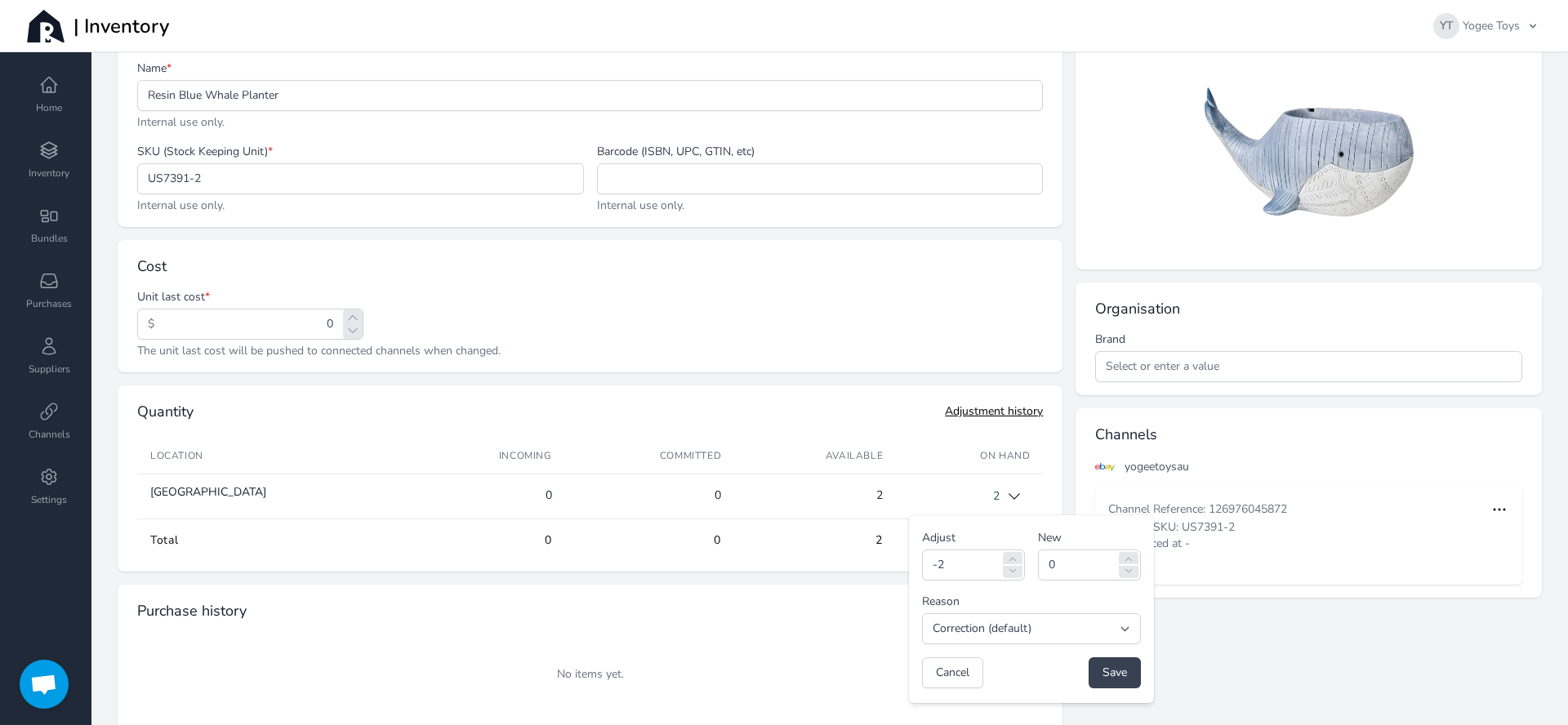
scroll to position [207, 0]
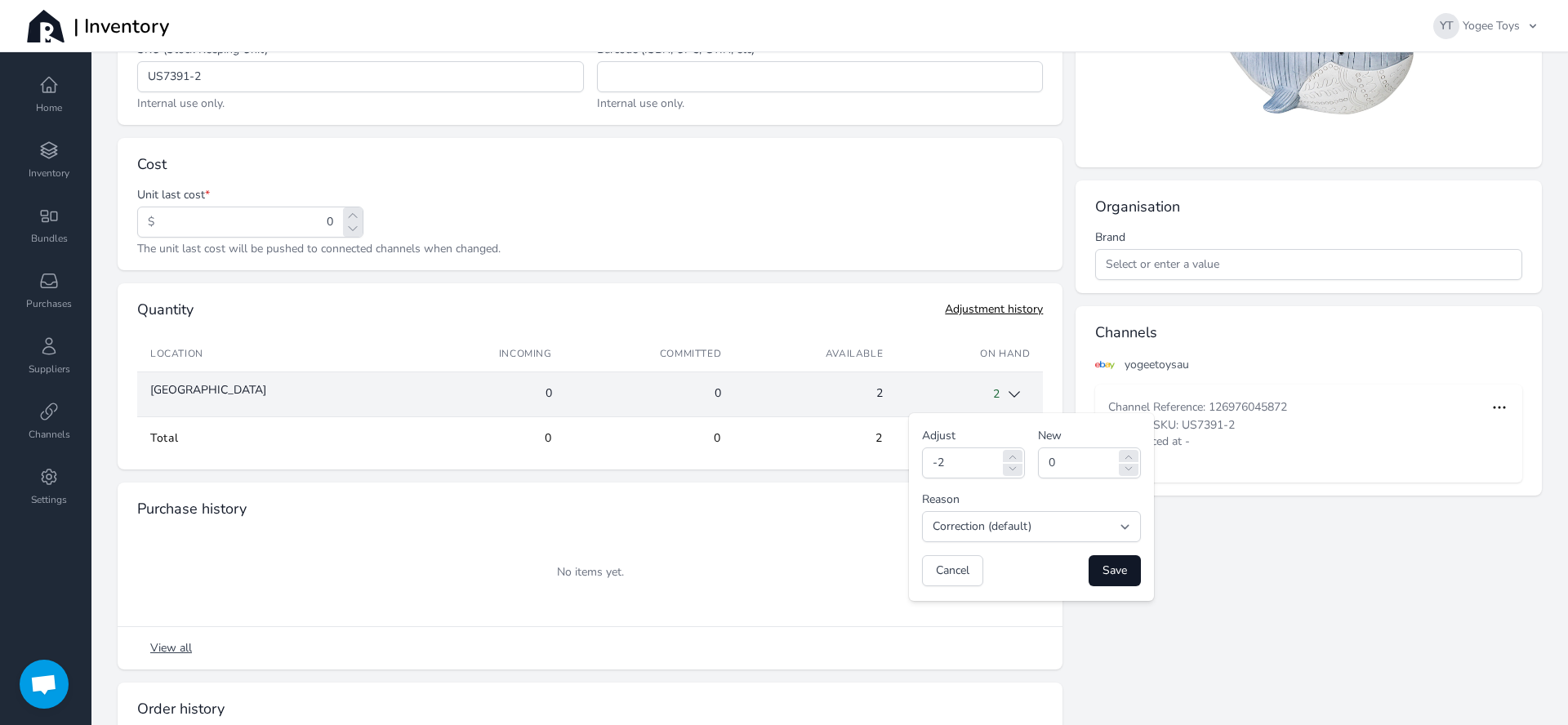
click at [1103, 575] on span "Save" at bounding box center [1115, 571] width 25 height 16
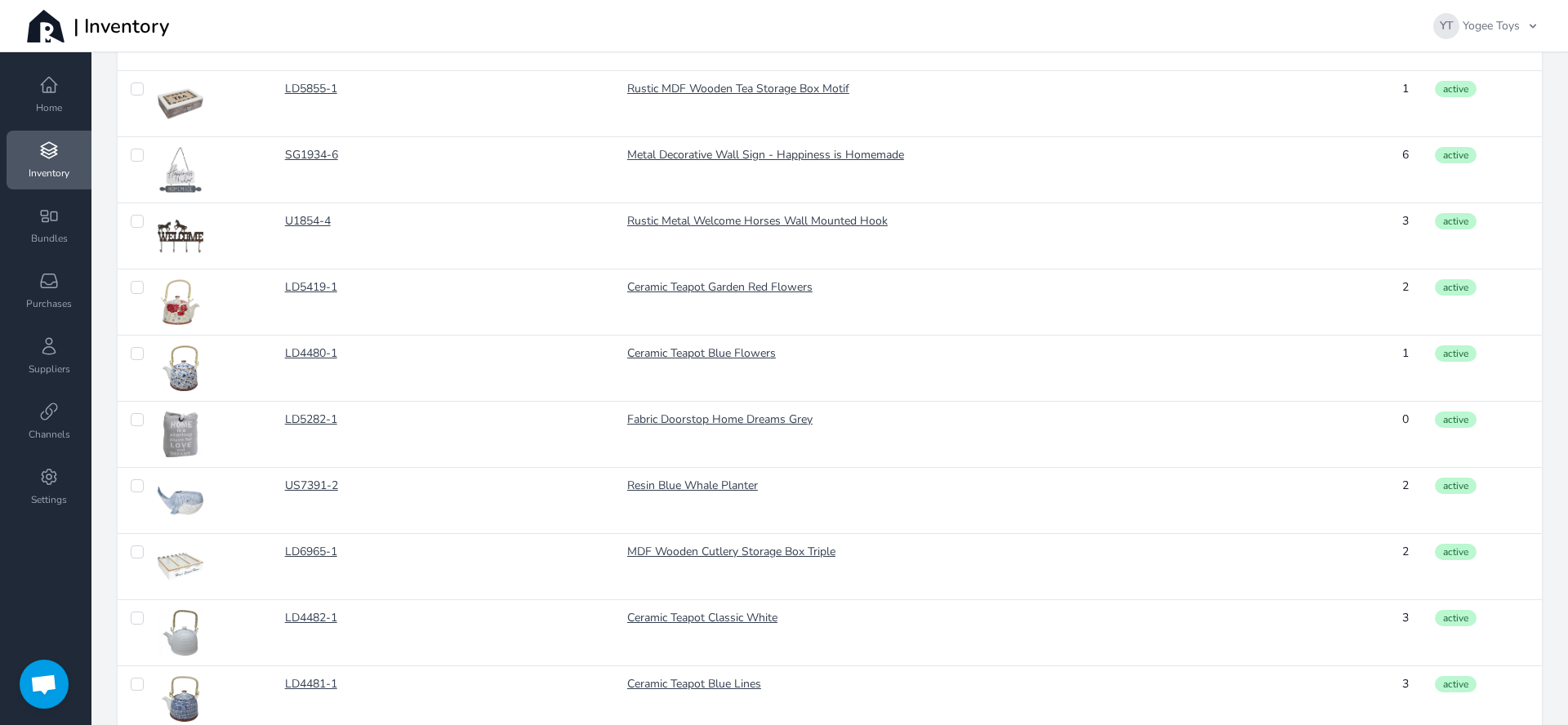
scroll to position [1242, 0]
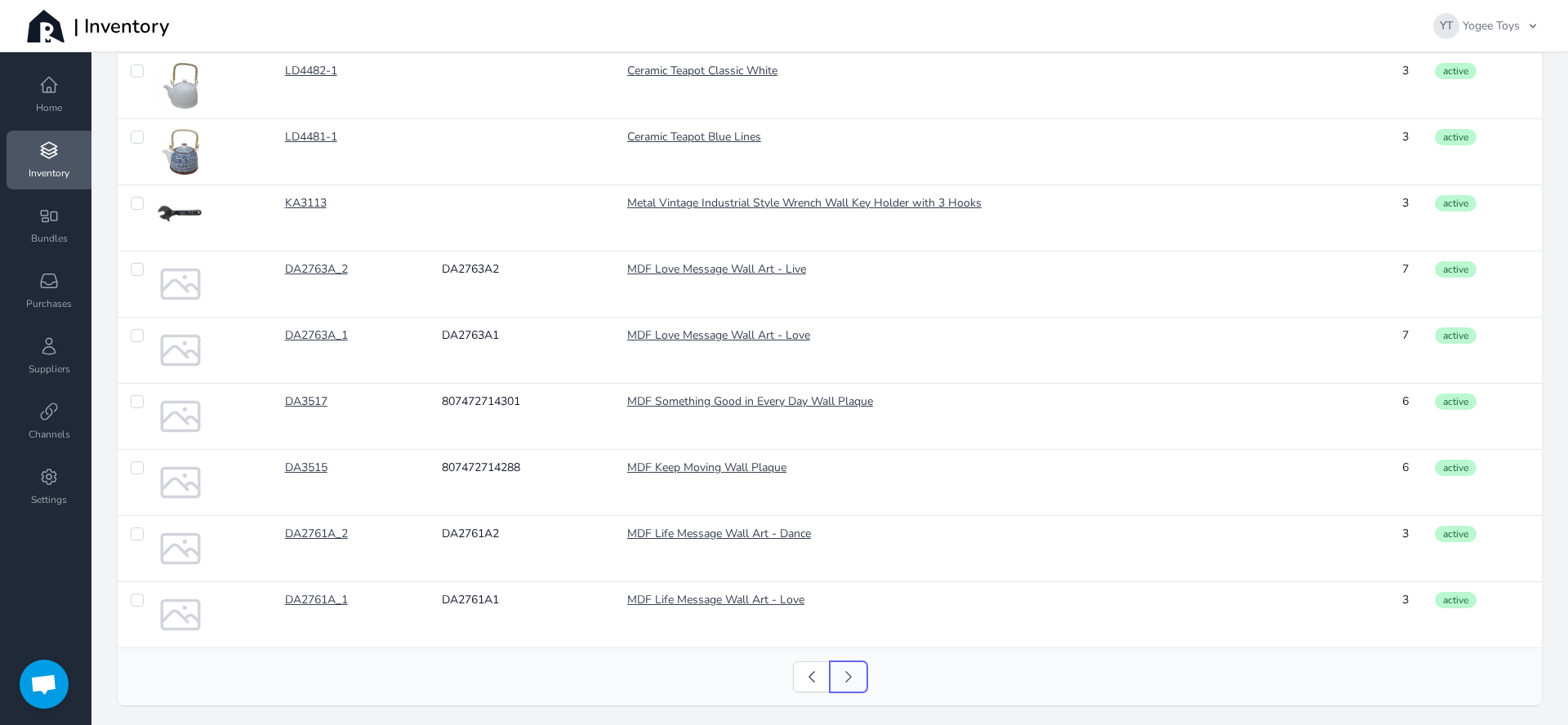
click at [848, 677] on icon at bounding box center [849, 676] width 16 height 16
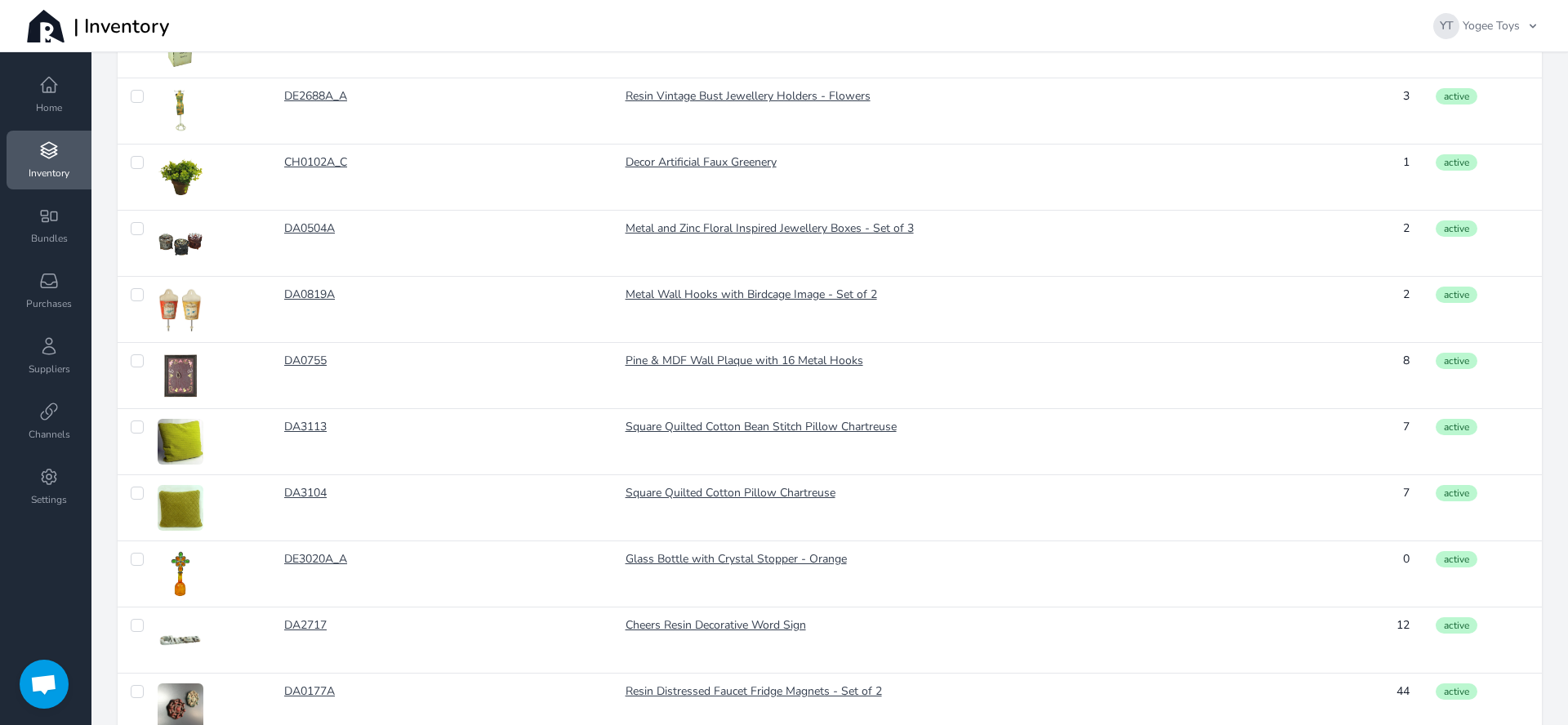
scroll to position [1242, 0]
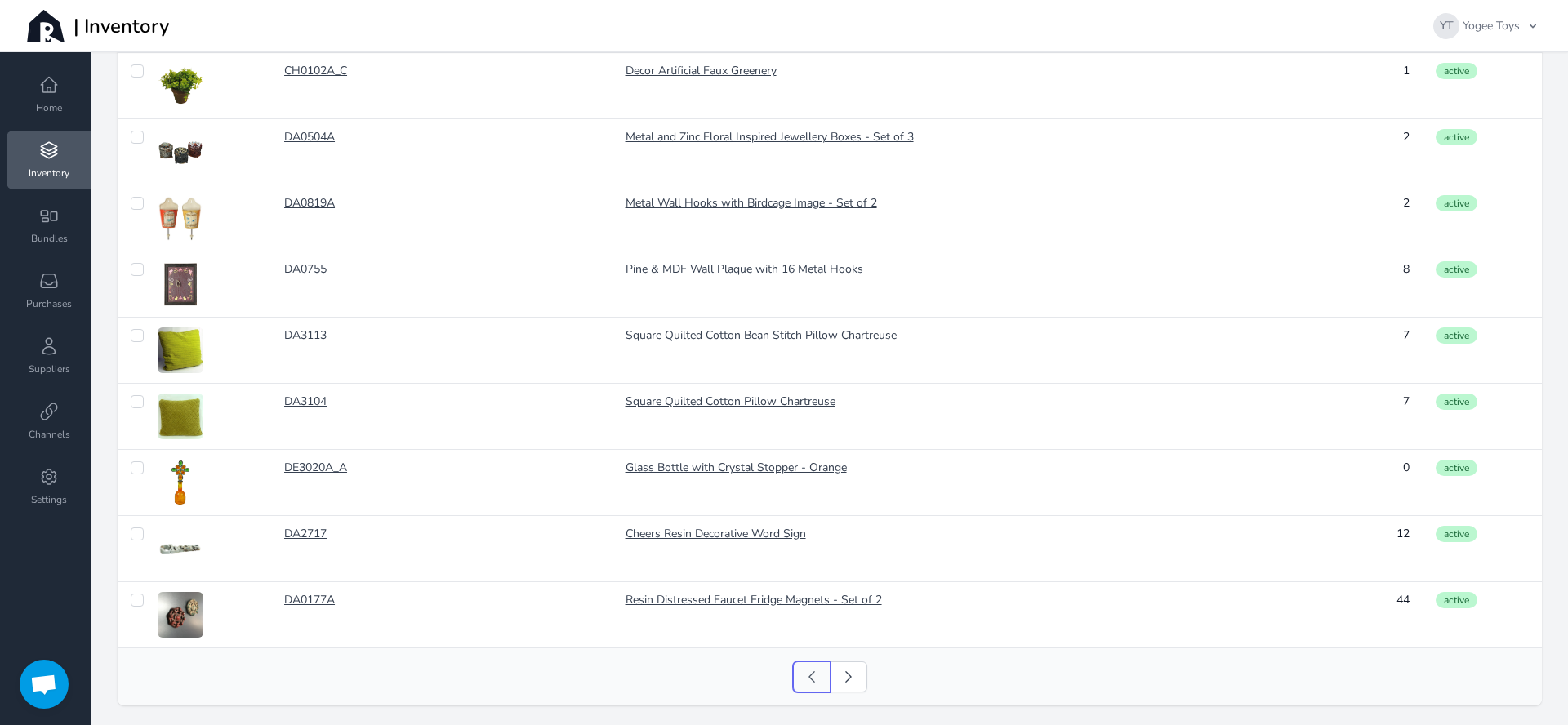
click at [804, 683] on icon at bounding box center [812, 676] width 16 height 16
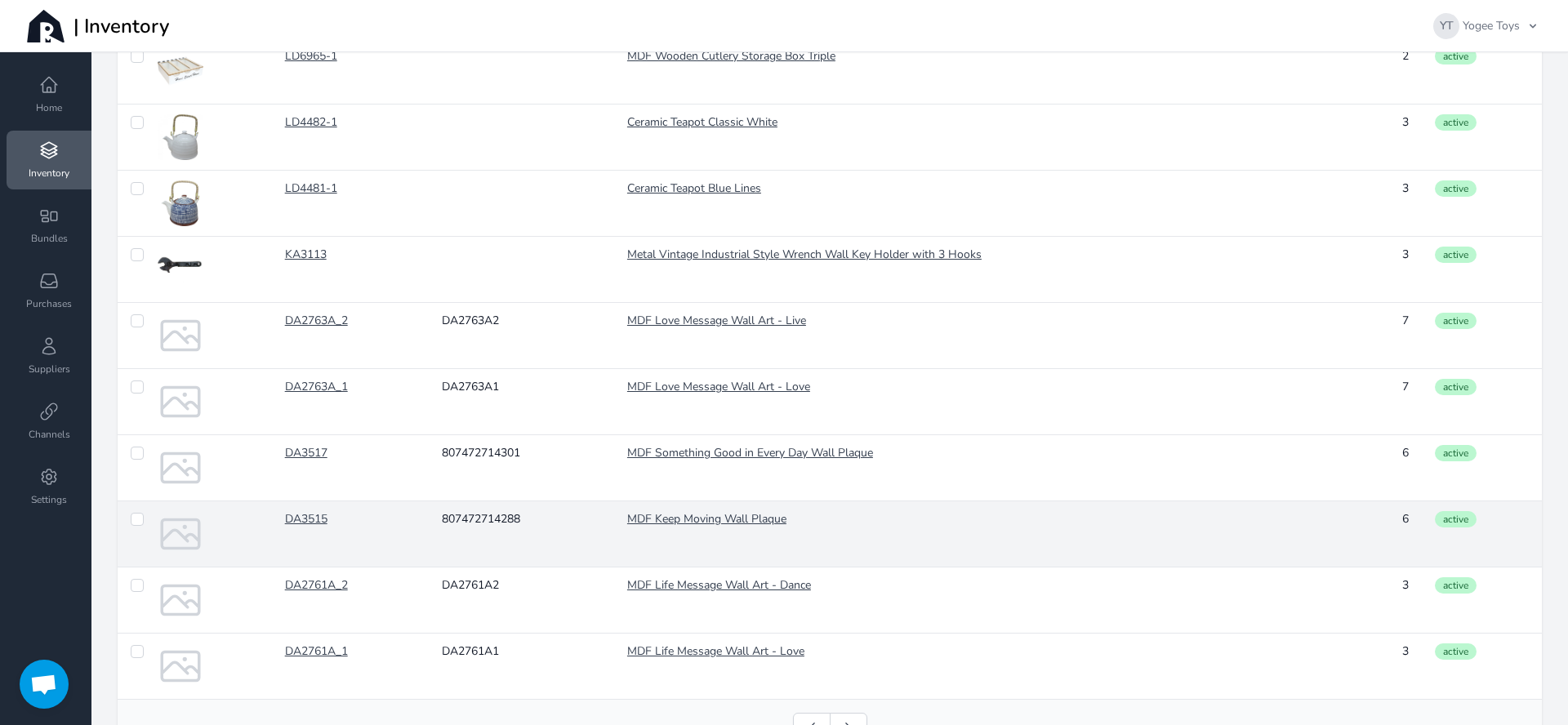
scroll to position [1242, 0]
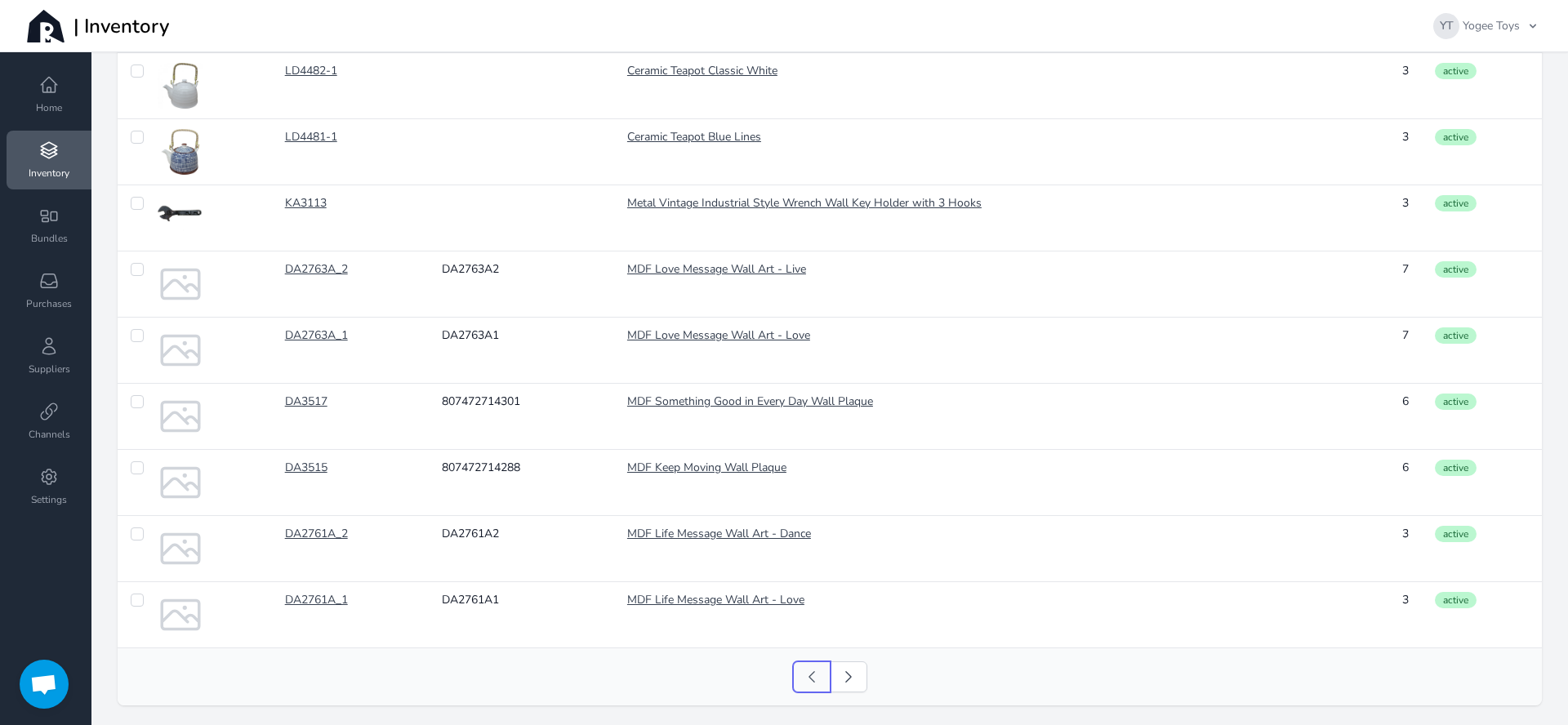
click at [793, 679] on link "Previous" at bounding box center [812, 677] width 38 height 31
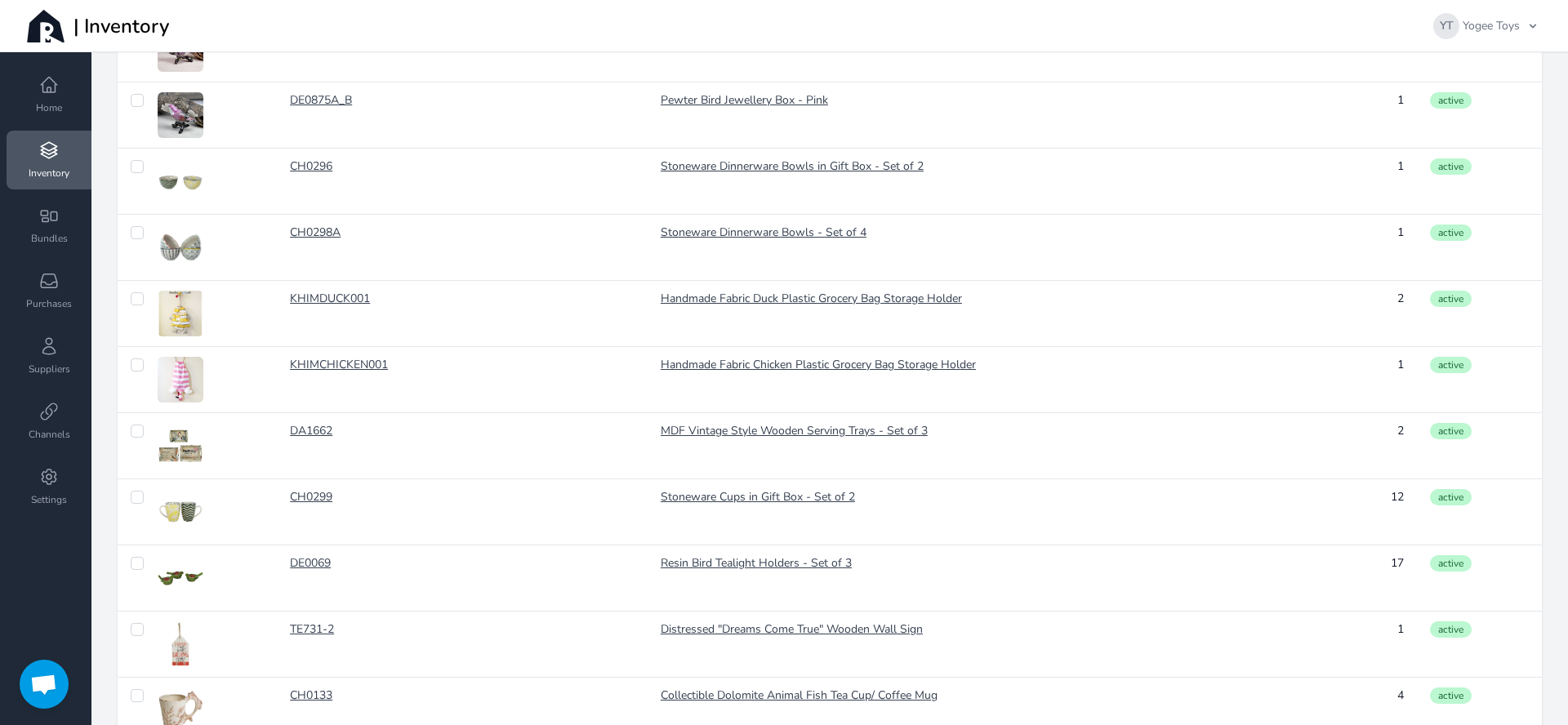
scroll to position [1242, 0]
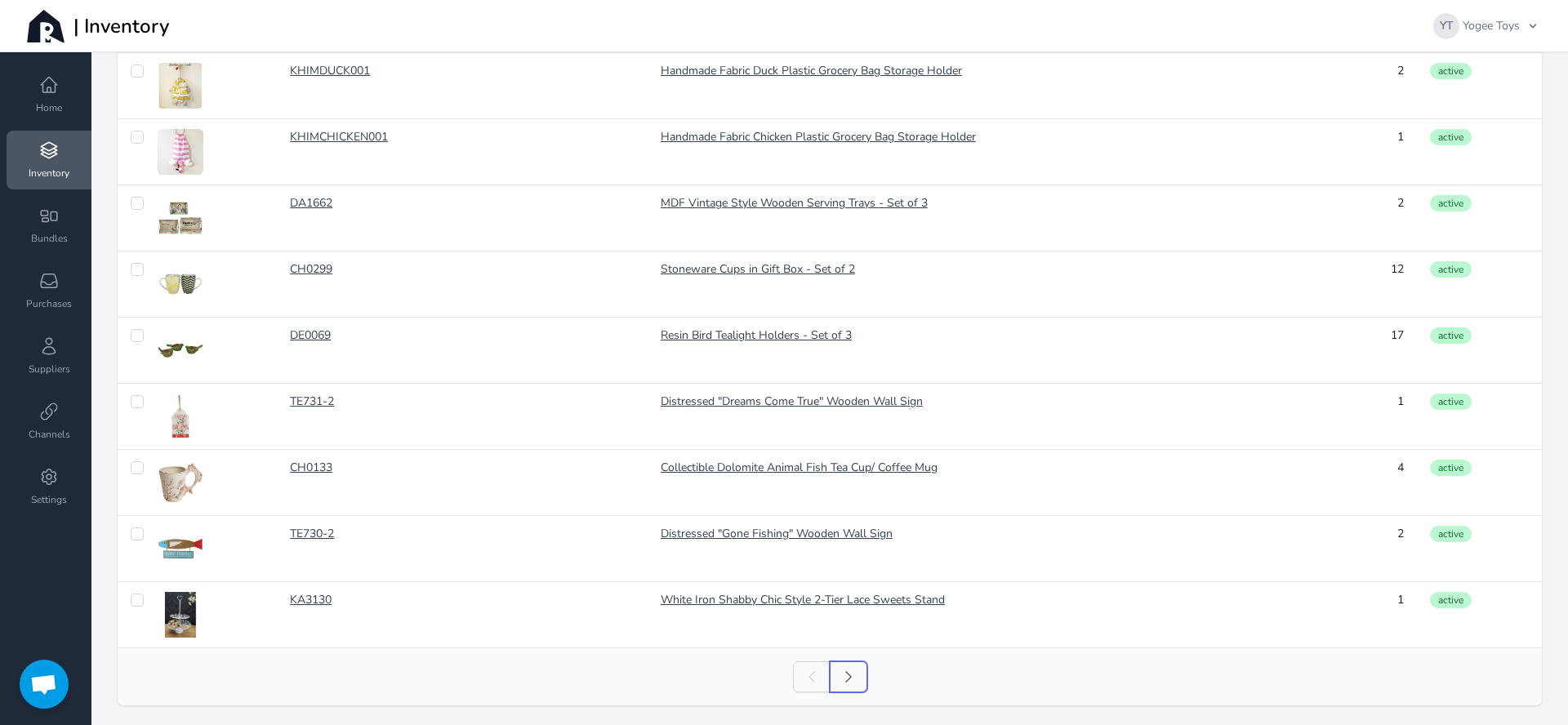
click at [841, 673] on icon at bounding box center [849, 676] width 16 height 16
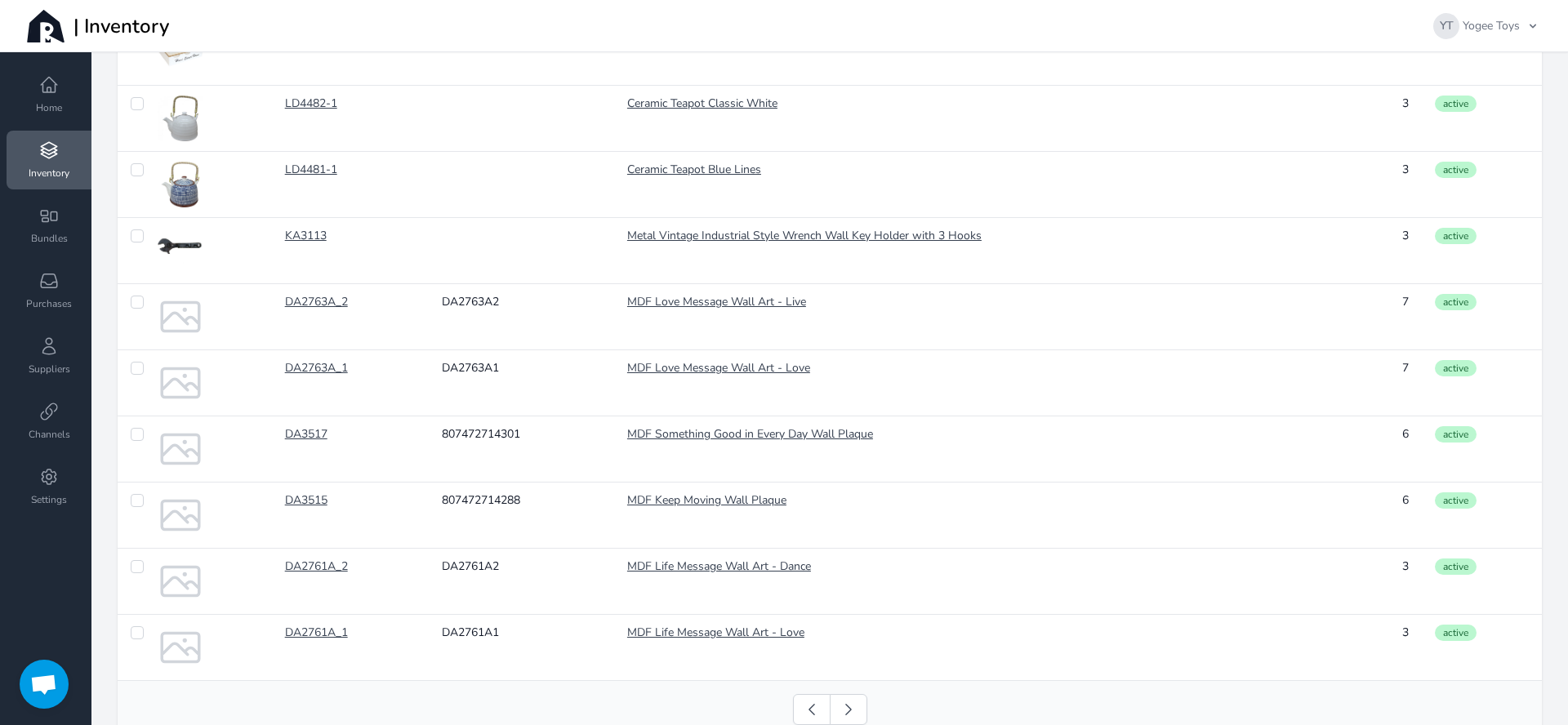
scroll to position [1242, 0]
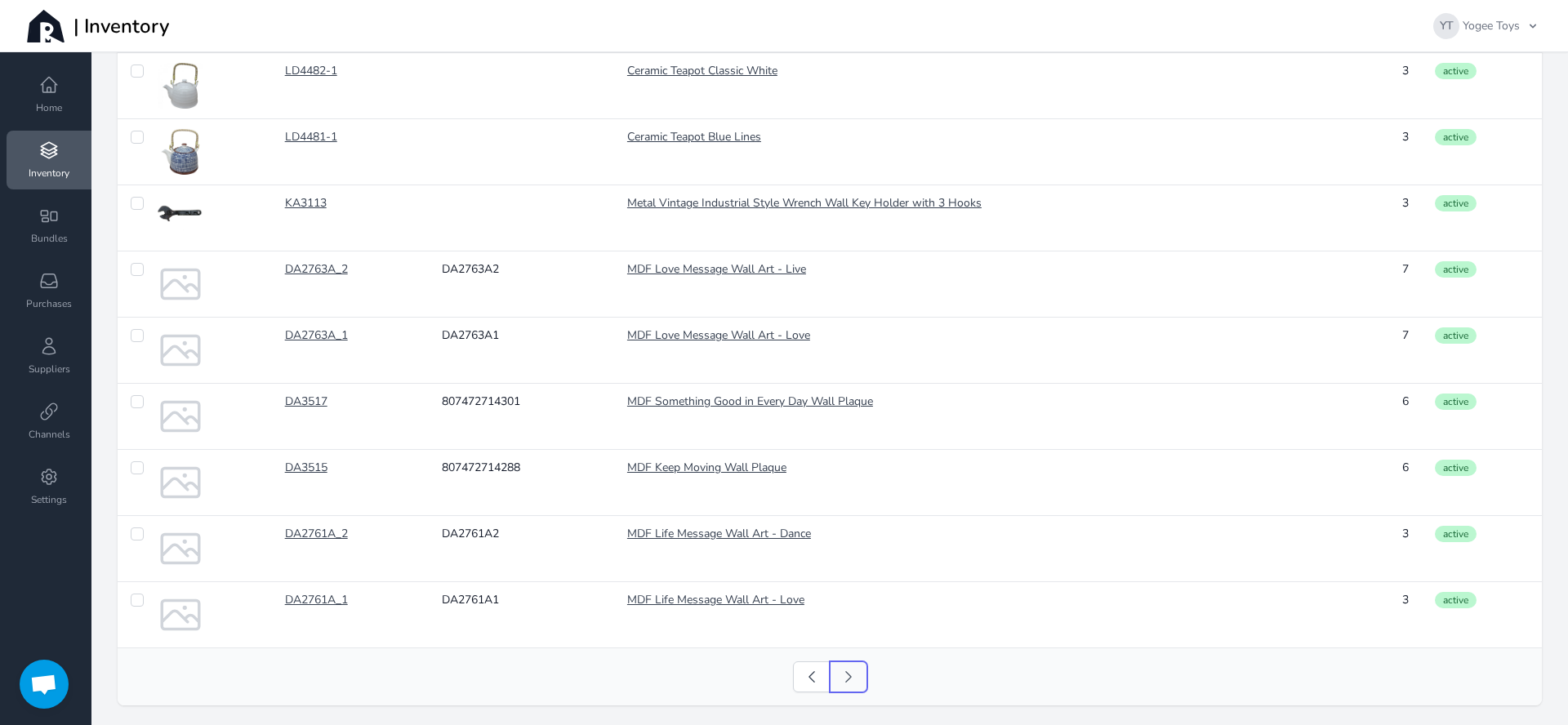
click at [847, 675] on icon at bounding box center [849, 676] width 16 height 16
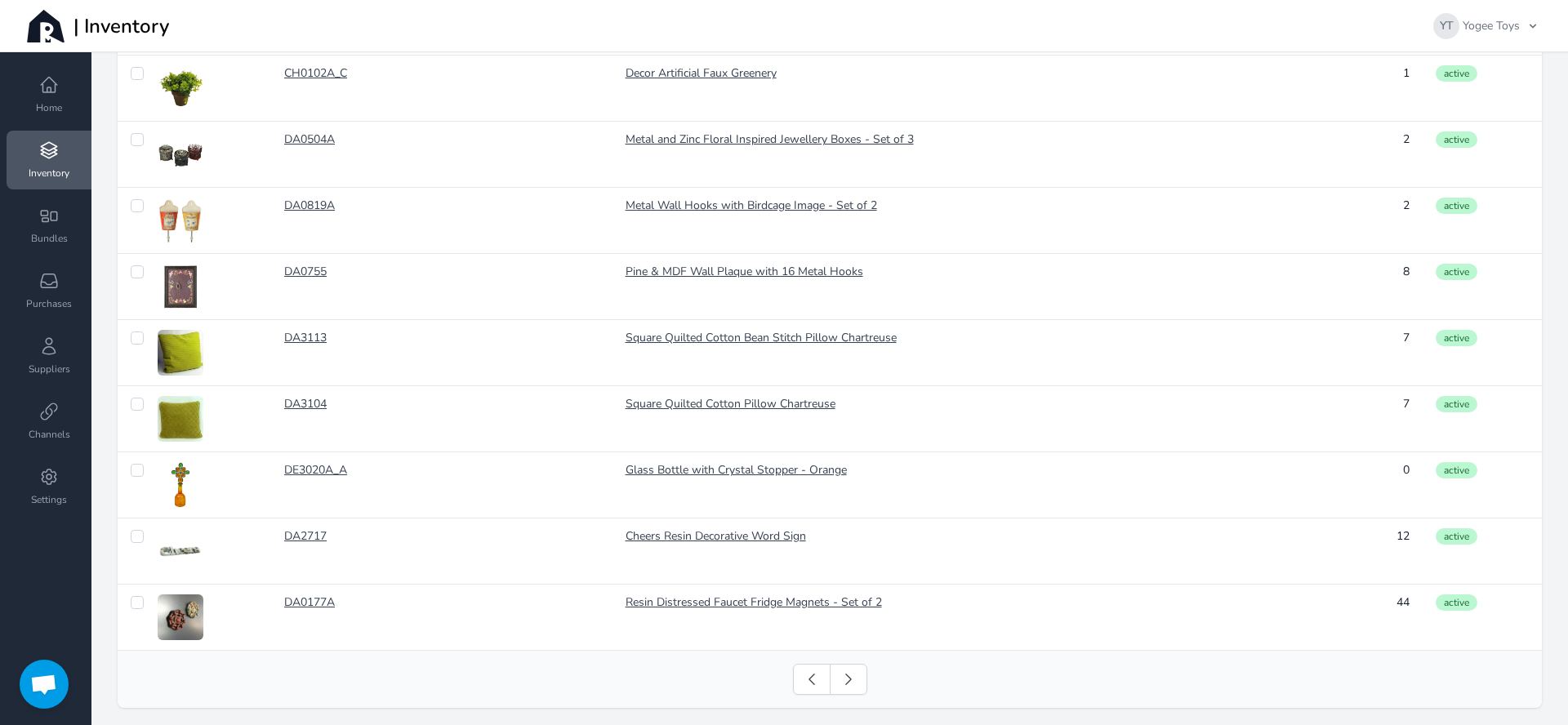
scroll to position [1242, 0]
click at [849, 672] on icon at bounding box center [849, 676] width 16 height 16
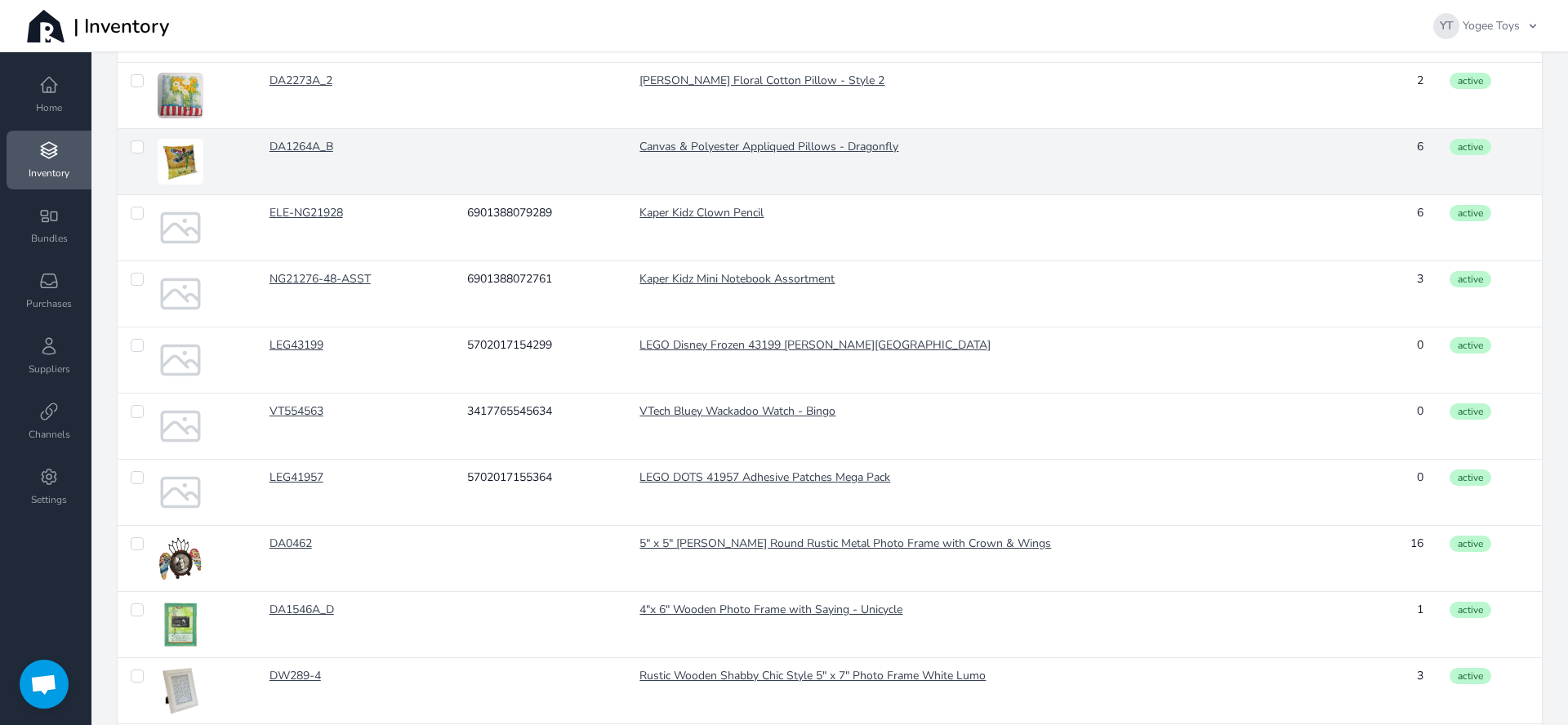
scroll to position [1242, 0]
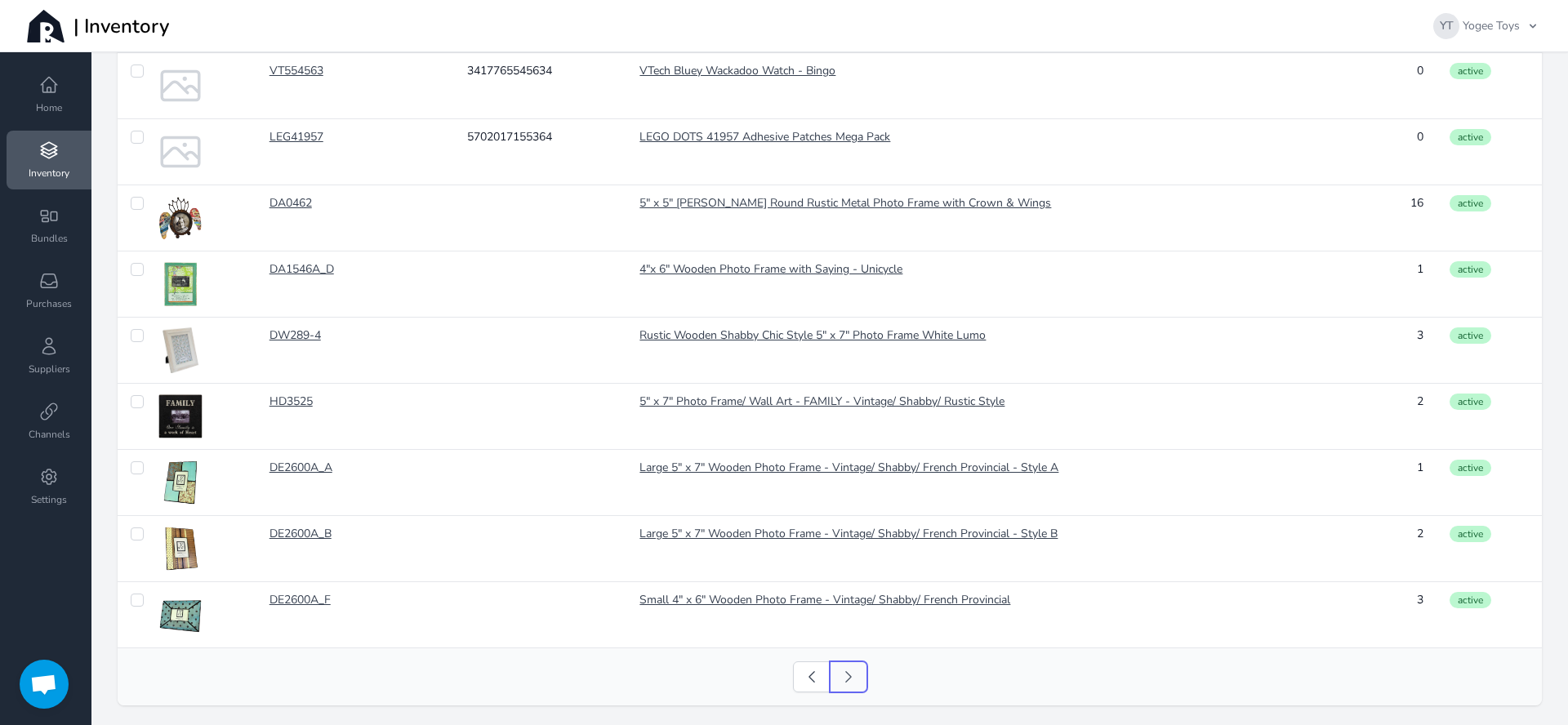
click at [845, 672] on icon at bounding box center [847, 676] width 5 height 11
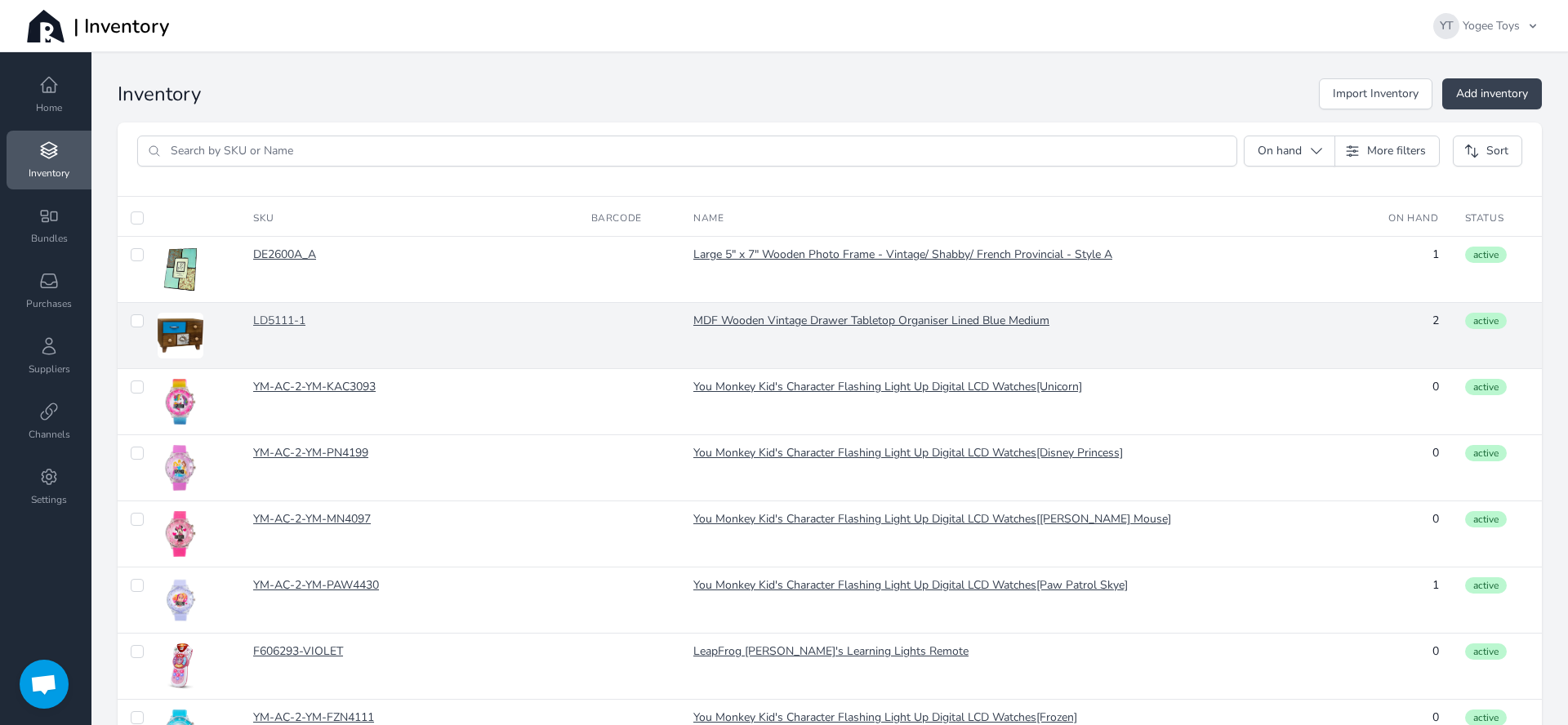
click at [299, 316] on link "LD5111-1" at bounding box center [409, 320] width 312 height 16
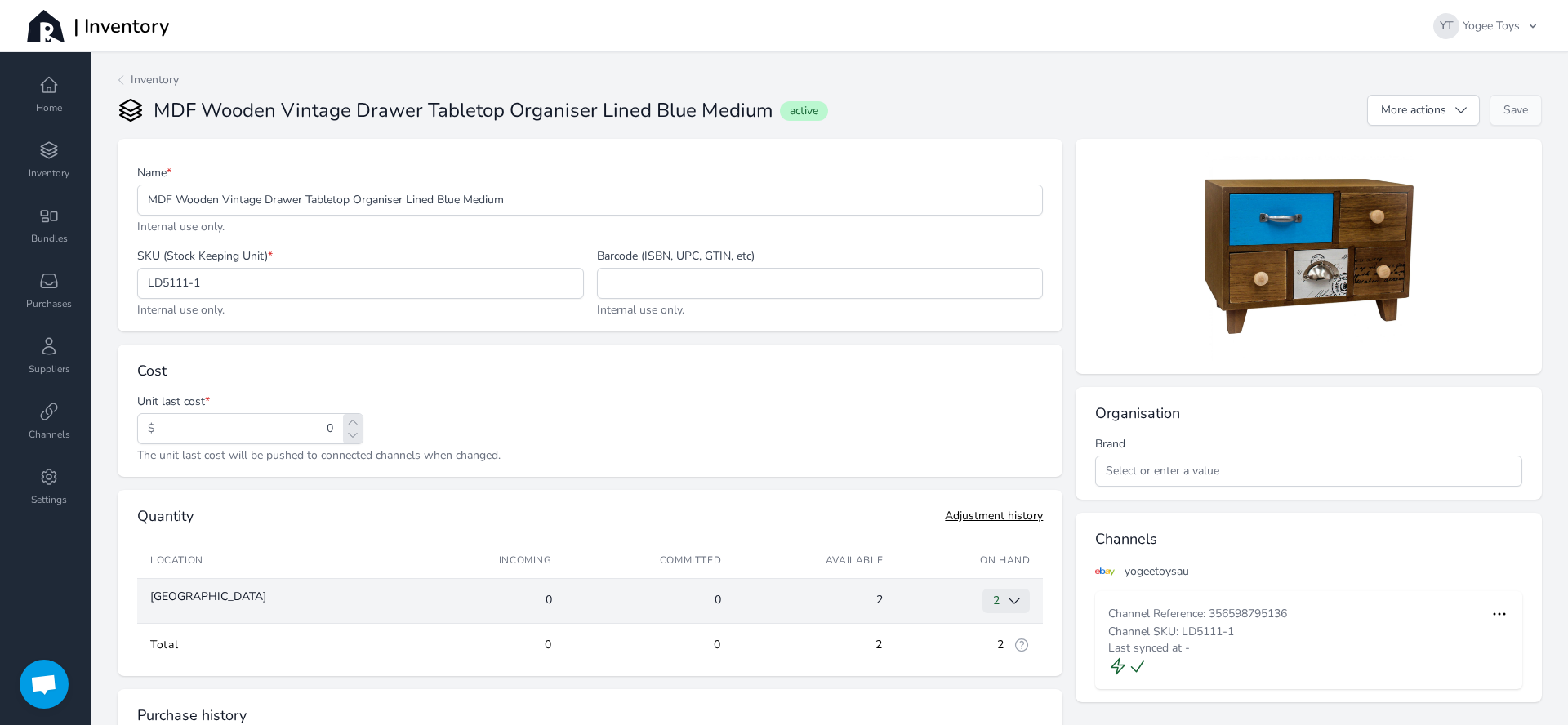
click at [1009, 594] on icon "button" at bounding box center [1015, 601] width 16 height 16
click at [1008, 675] on icon at bounding box center [1013, 675] width 10 height 10
type input "-1"
type input "1"
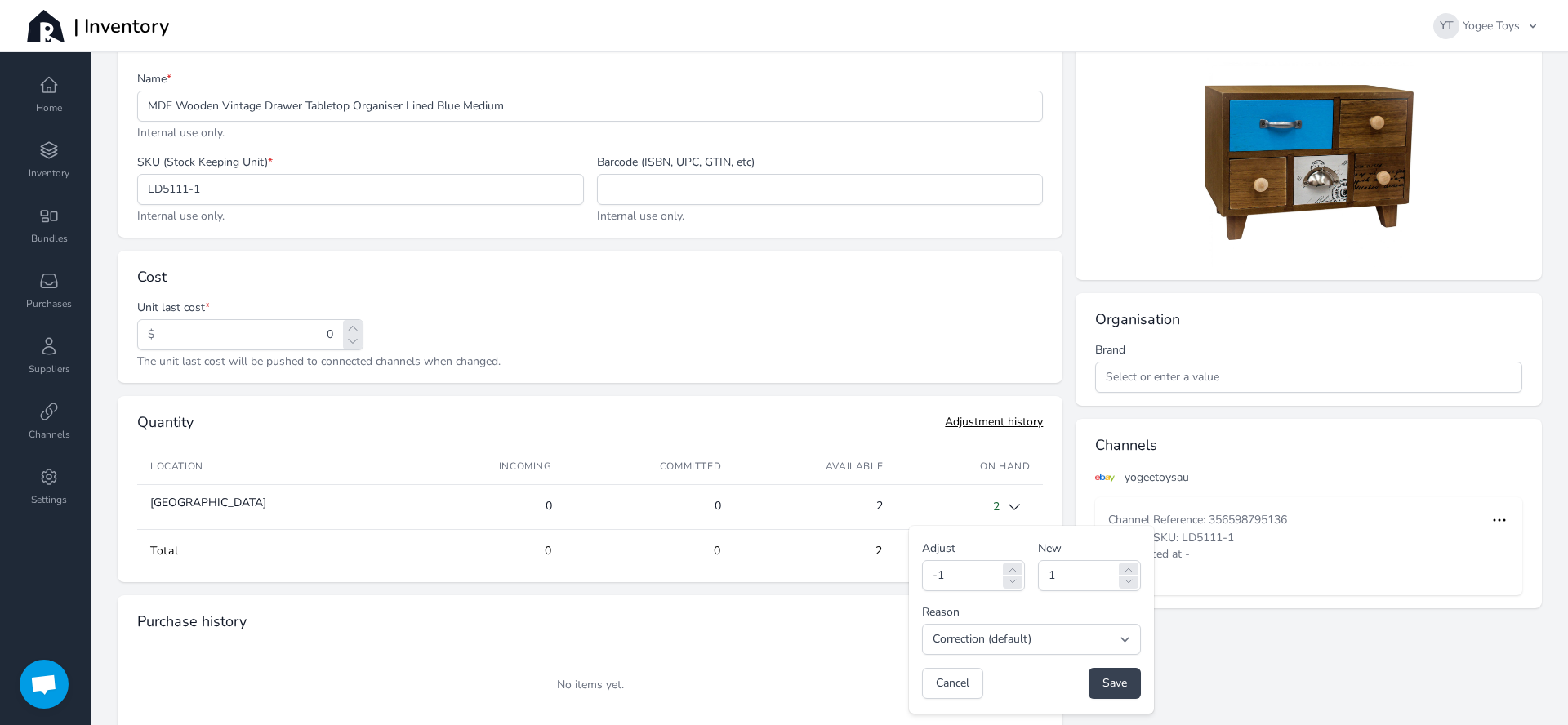
click at [1103, 684] on span "Save" at bounding box center [1115, 683] width 25 height 16
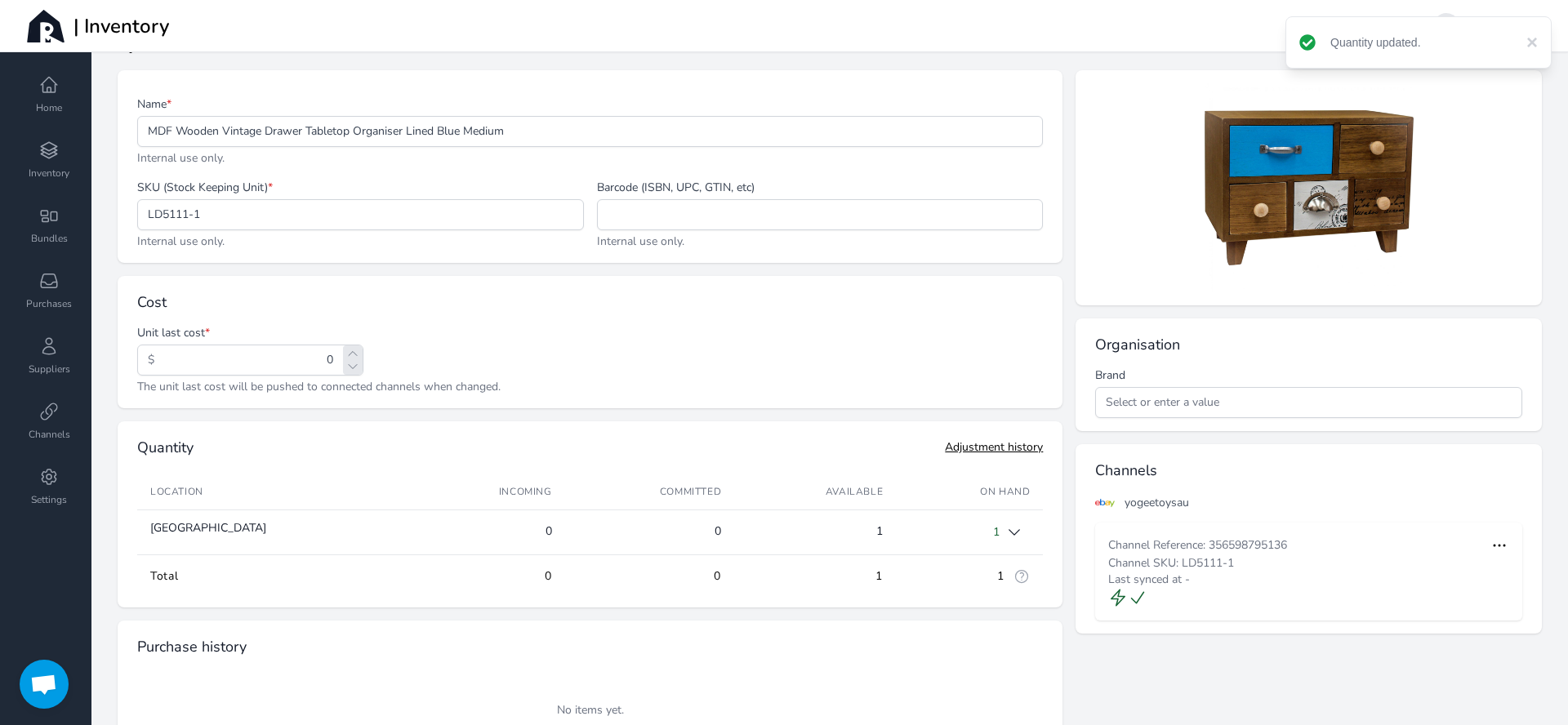
scroll to position [0, 0]
